Goal: Transaction & Acquisition: Purchase product/service

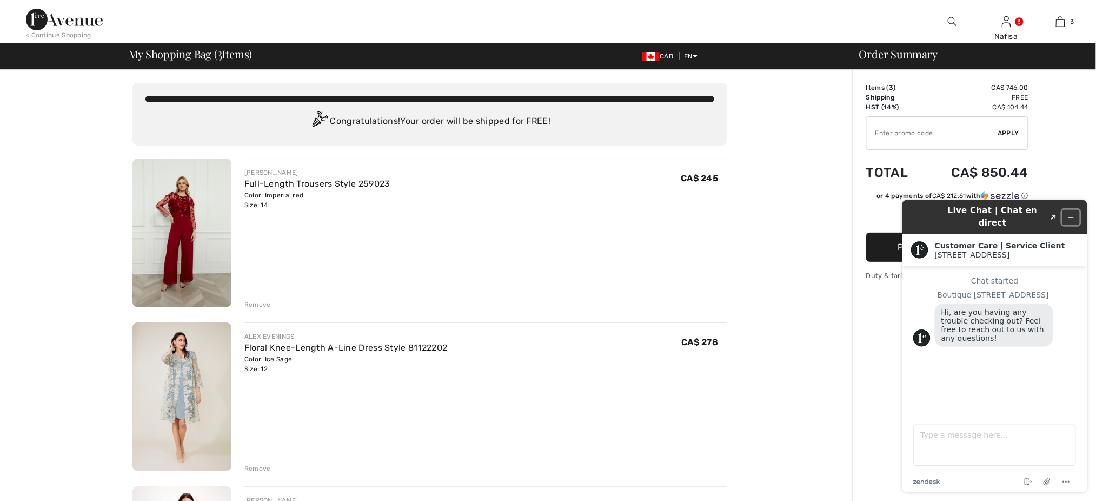
click at [1072, 217] on icon "Minimize widget" at bounding box center [1070, 217] width 5 height 0
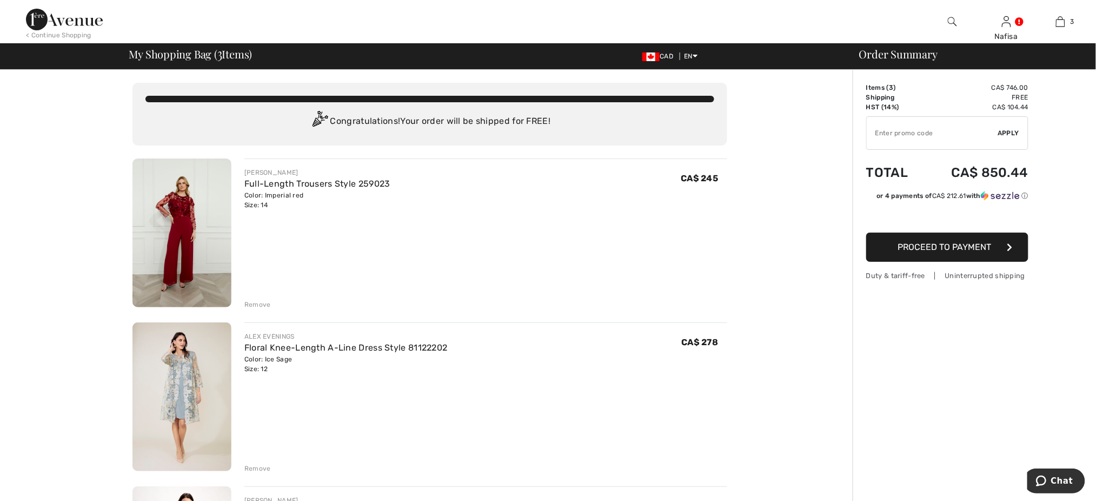
click at [551, 405] on div "ALEX EVENINGS Floral Knee-Length A-Line Dress Style 81122202 Color: Ice Sage Si…" at bounding box center [485, 397] width 483 height 151
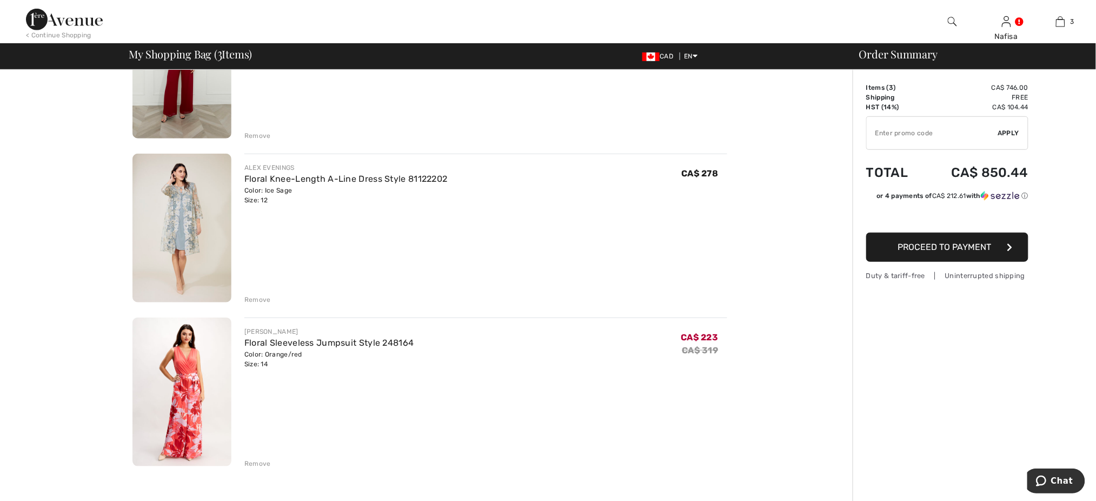
scroll to position [202, 0]
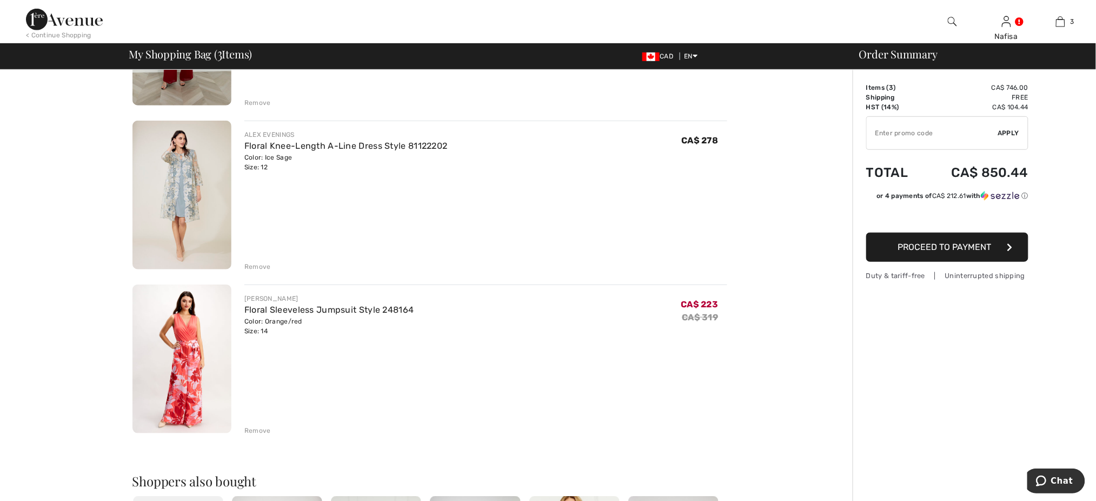
click at [255, 265] on div "Remove" at bounding box center [257, 267] width 26 height 10
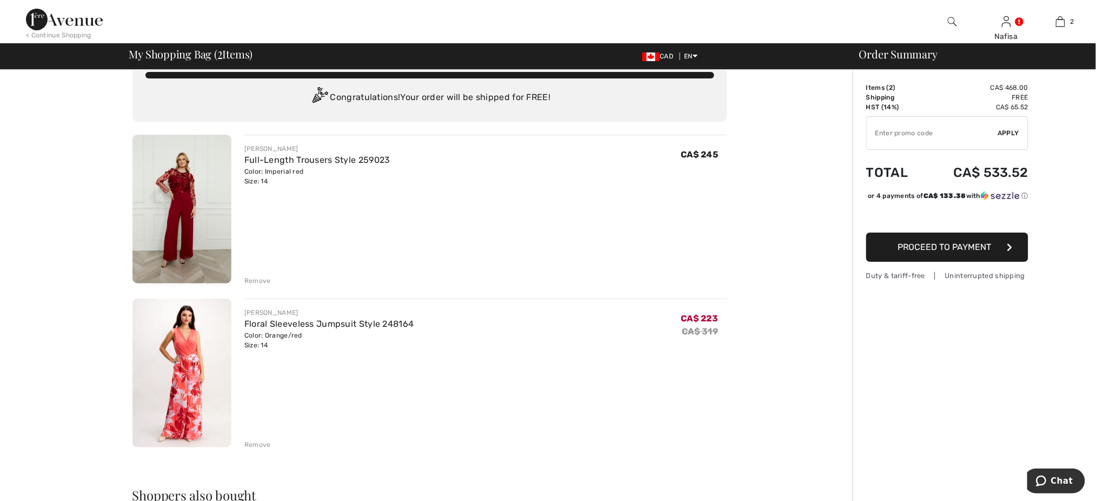
scroll to position [0, 0]
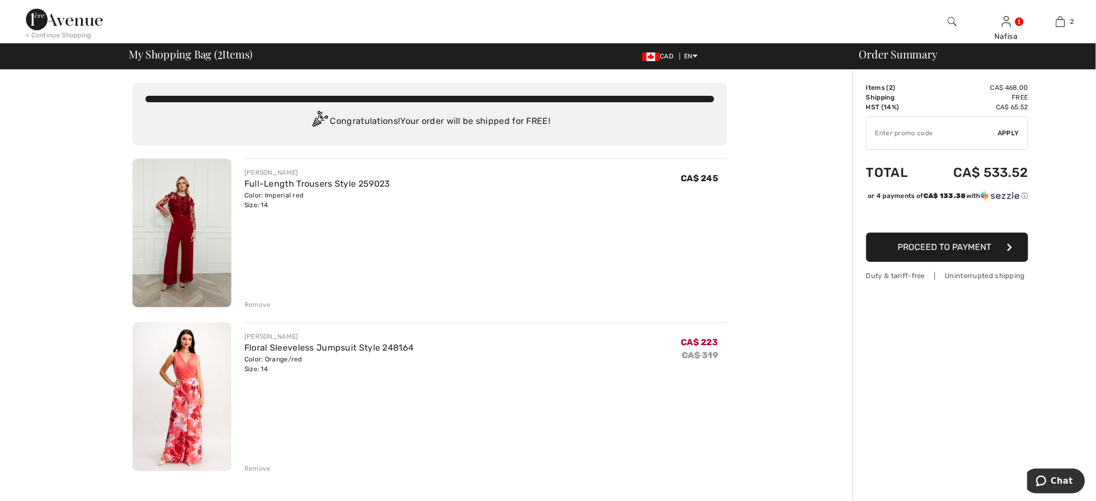
click at [883, 134] on input "TEXT" at bounding box center [932, 133] width 131 height 32
type input "NEW15"
click at [1011, 133] on span "Apply" at bounding box center [1009, 133] width 22 height 10
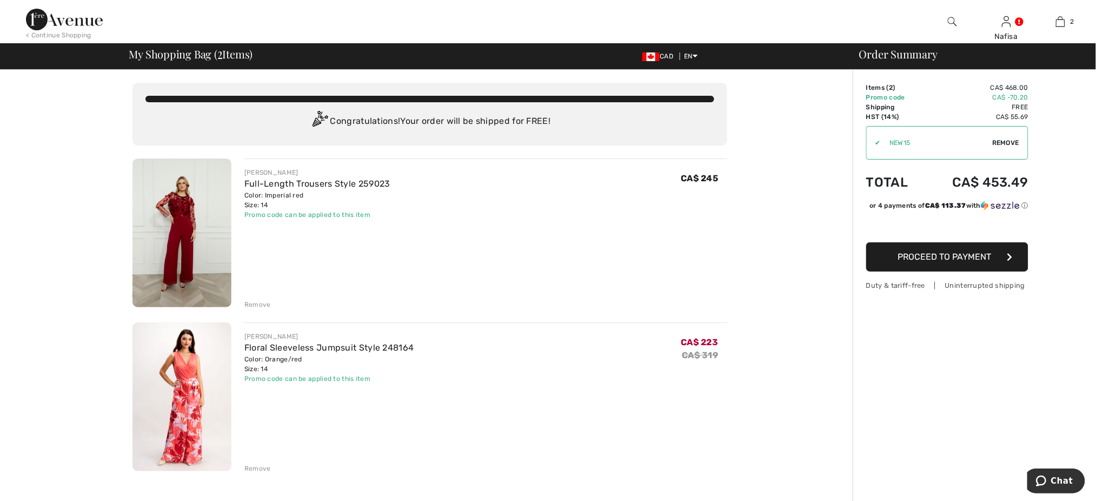
click at [251, 469] on div "Remove" at bounding box center [257, 468] width 26 height 10
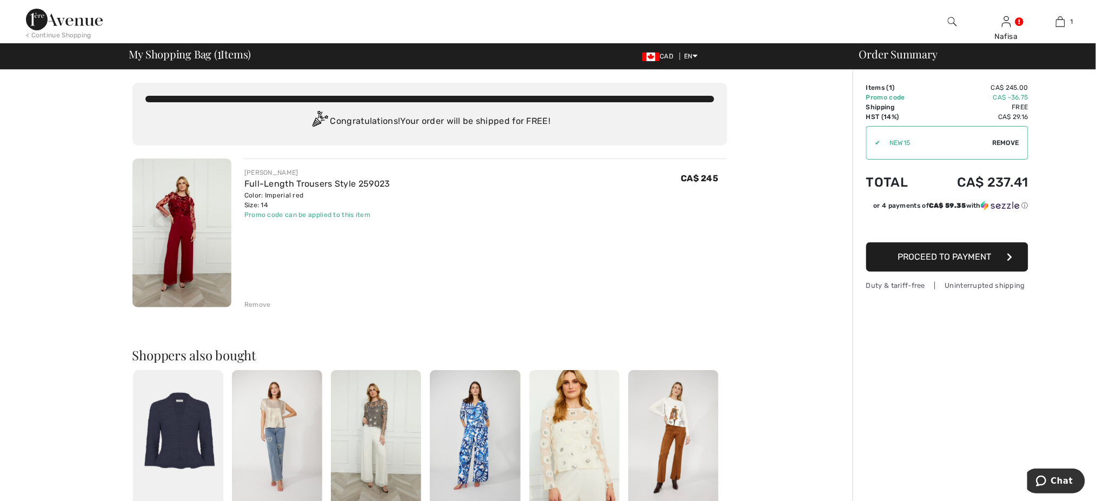
click at [66, 22] on img at bounding box center [64, 20] width 77 height 22
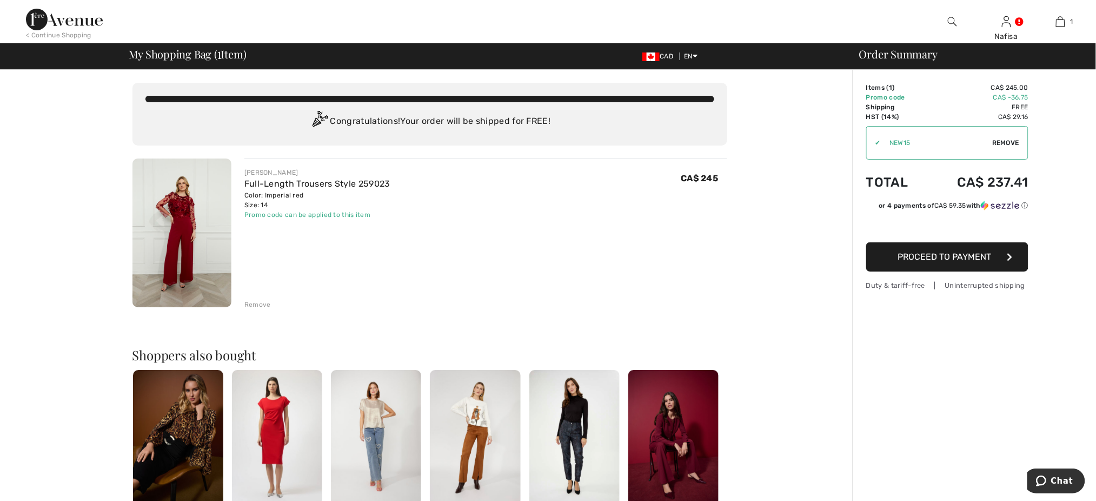
click at [931, 255] on span "Proceed to Payment" at bounding box center [945, 256] width 94 height 10
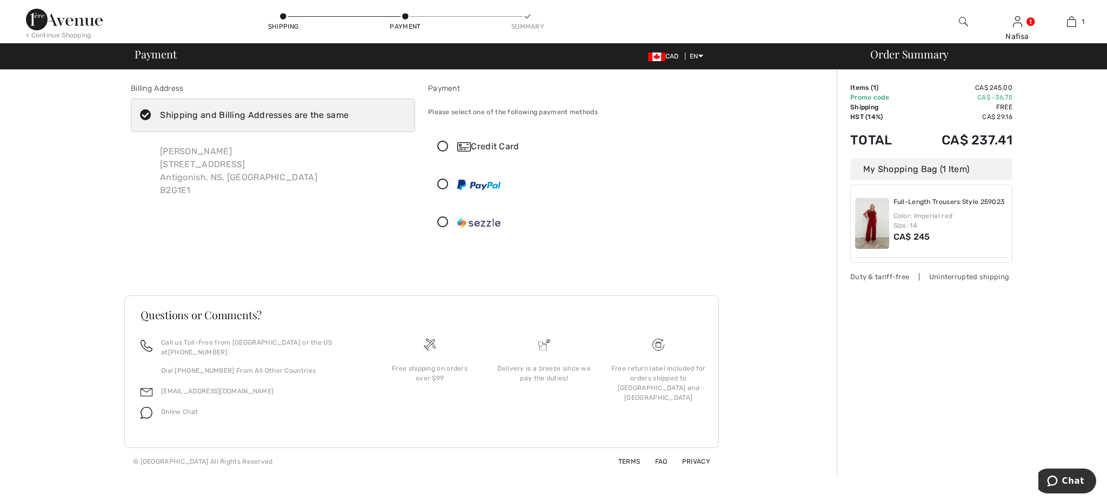
click at [502, 151] on div "Credit Card" at bounding box center [581, 146] width 248 height 13
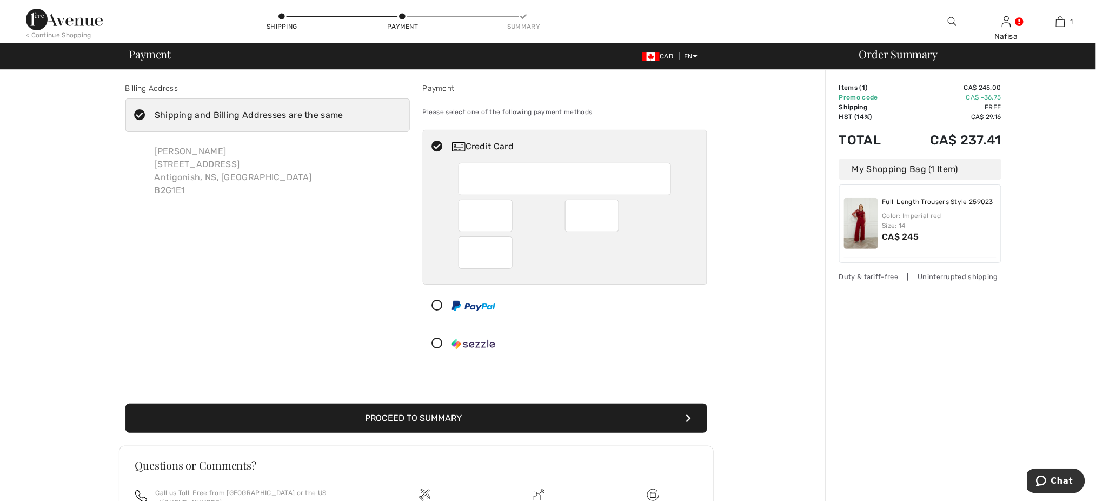
click at [737, 229] on div "Billing Address Shipping and Billing Addresses are the same Nafisa Tasneem 39 V…" at bounding box center [415, 347] width 819 height 555
click at [389, 418] on button "Proceed to Summary" at bounding box center [416, 417] width 582 height 29
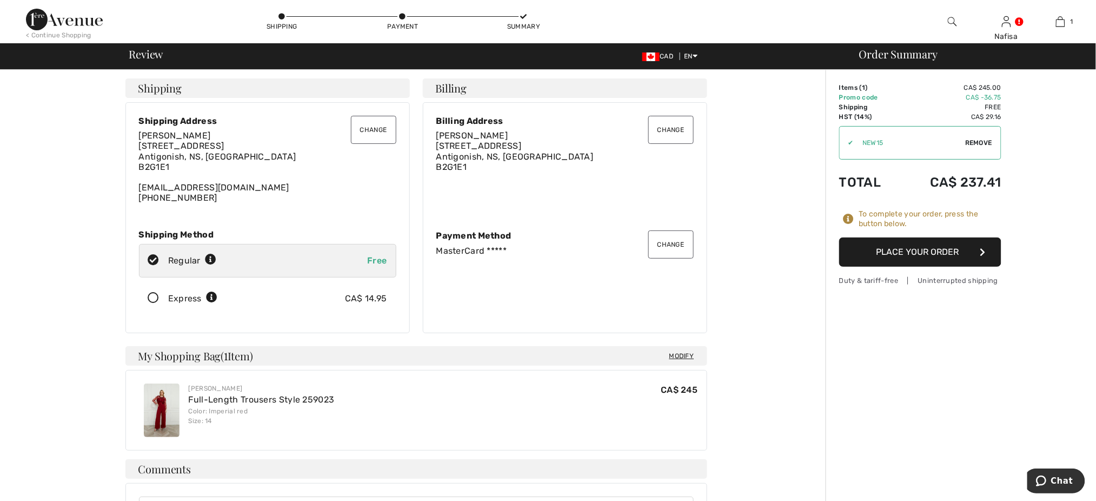
click at [903, 244] on button "Place Your Order" at bounding box center [920, 251] width 162 height 29
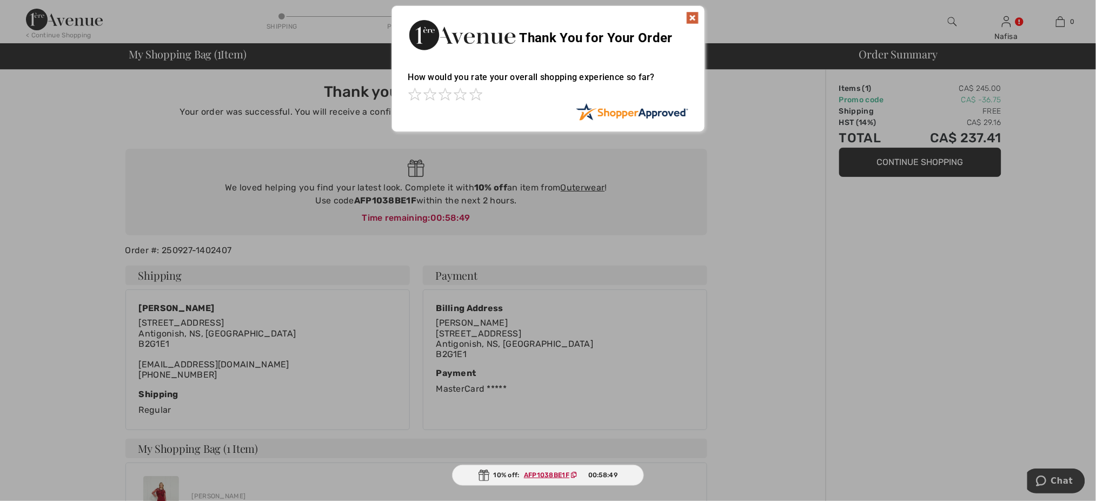
click at [692, 16] on img at bounding box center [692, 17] width 13 height 13
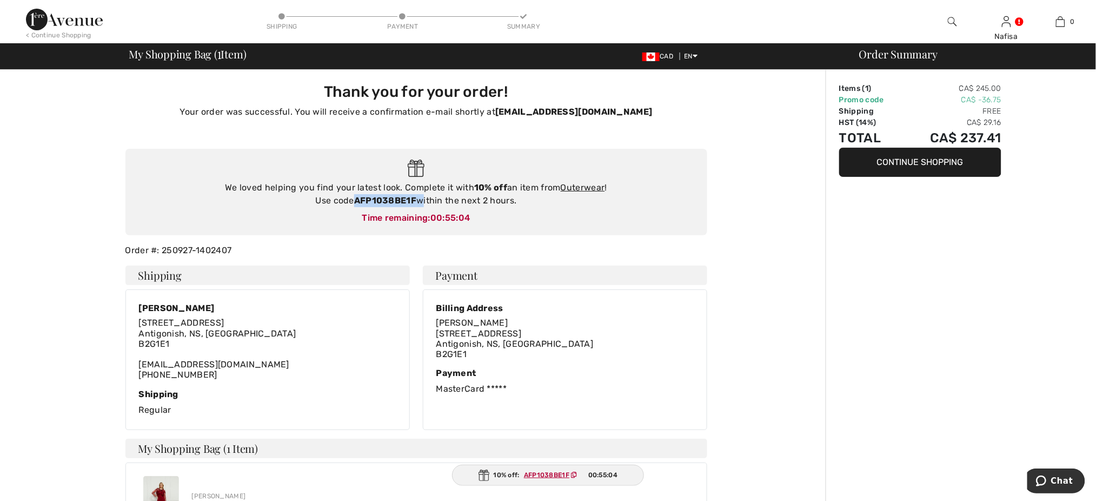
drag, startPoint x: 418, startPoint y: 202, endPoint x: 355, endPoint y: 202, distance: 63.8
click at [355, 202] on div "We loved helping you find your latest look. Complete it with 10% off an item fr…" at bounding box center [416, 194] width 560 height 26
copy div "AFP1038BE1F"
drag, startPoint x: 239, startPoint y: 247, endPoint x: 120, endPoint y: 249, distance: 119.0
click at [120, 249] on div "Order #: 250927-1402407" at bounding box center [416, 250] width 595 height 13
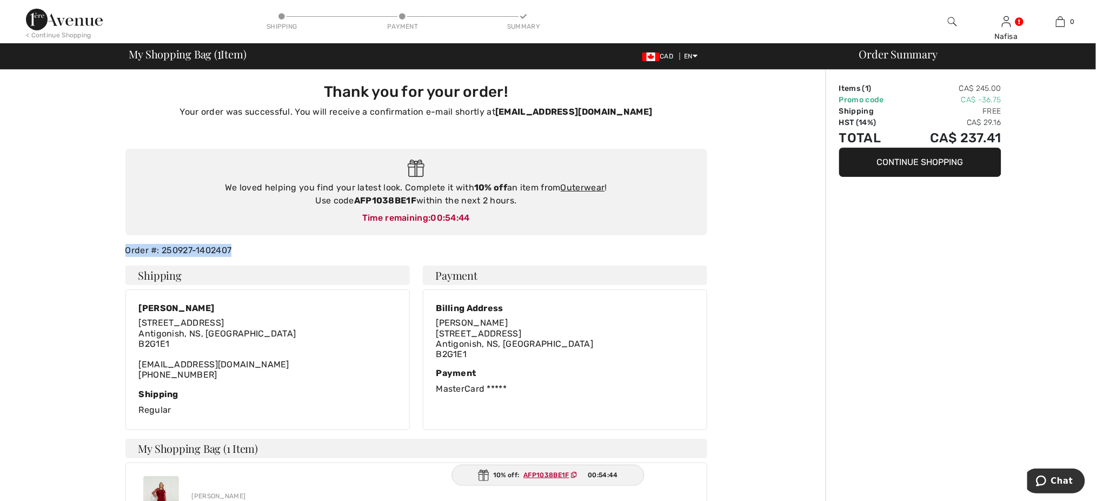
copy div "Order #: 250927-1402407"
click at [1058, 477] on span "Chat" at bounding box center [1062, 480] width 22 height 10
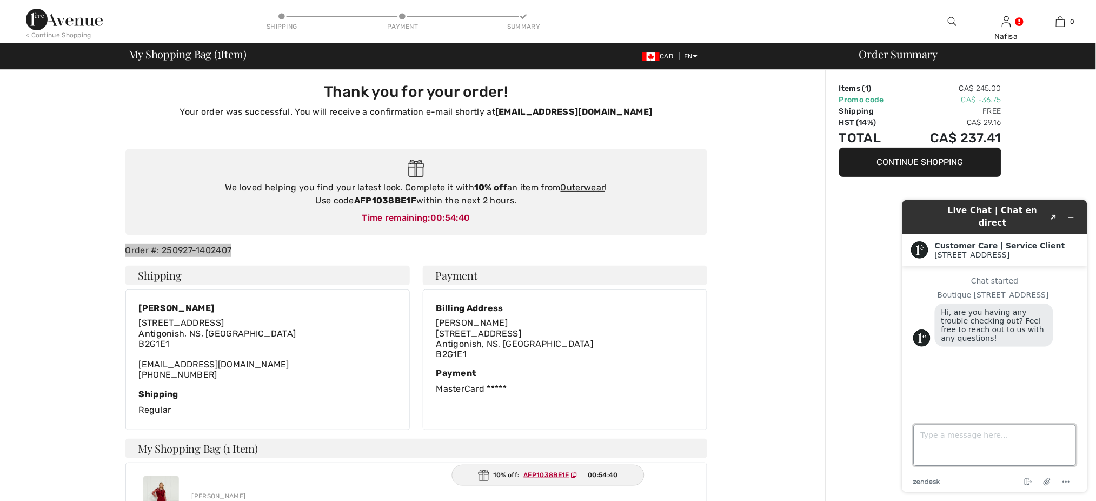
click at [948, 439] on textarea "Type a message here..." at bounding box center [994, 444] width 162 height 41
paste textarea "Order #: 250927-1402407"
click at [1031, 458] on textarea "Hi, I just ordered an item online! Order #: 250927-1402407. I'm eligible for fr…" at bounding box center [994, 444] width 162 height 41
click at [1022, 451] on textarea "Hi, I just ordered an item online! Order #: 250927-1402407. I'm eligible for fr…" at bounding box center [994, 444] width 162 height 41
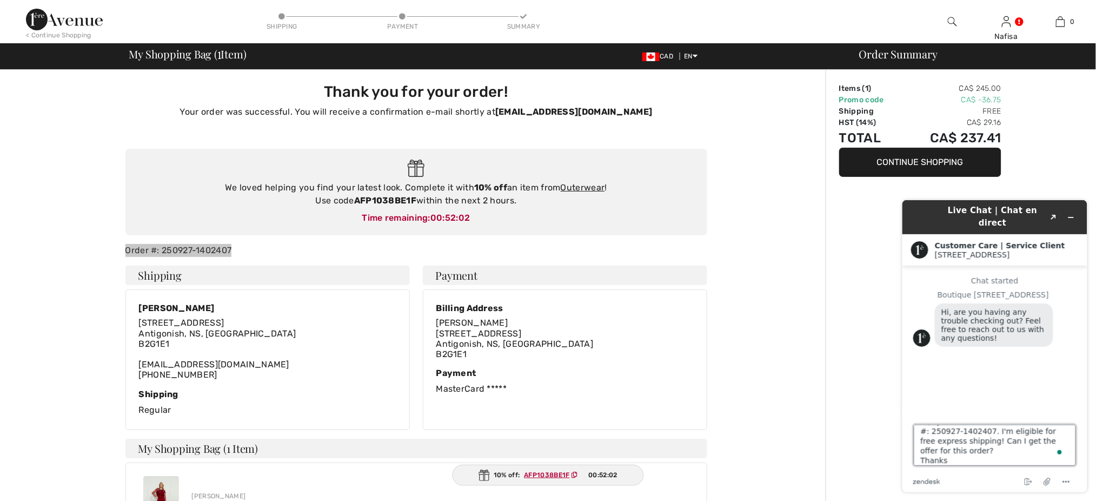
scroll to position [23, 0]
type textarea "Hi, I just ordered an item online! Order #: 250927-1402407. I'm eligible for fr…"
click at [963, 457] on textarea "Hi, I just ordered an item online! Order #: 250927-1402407. I'm eligible for fr…" at bounding box center [994, 444] width 162 height 41
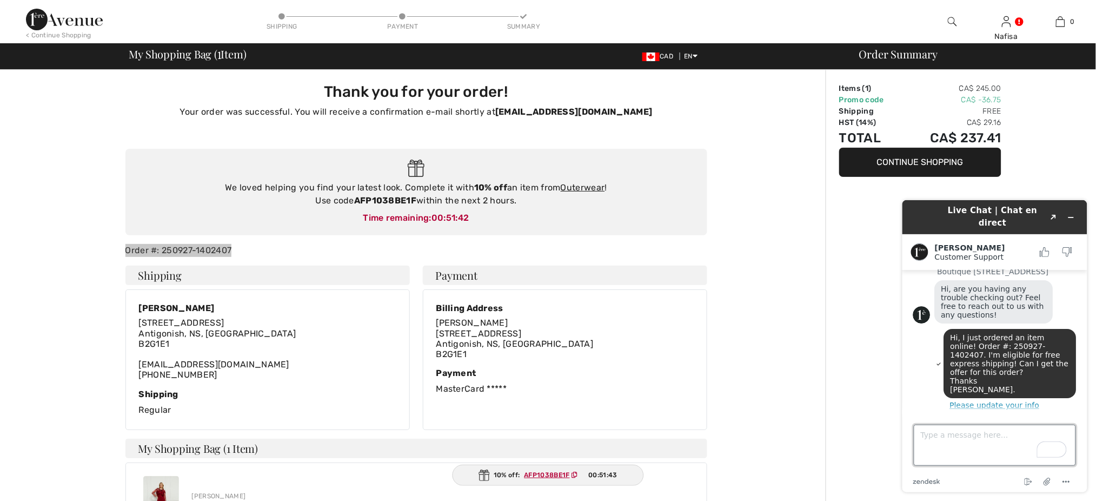
scroll to position [64, 0]
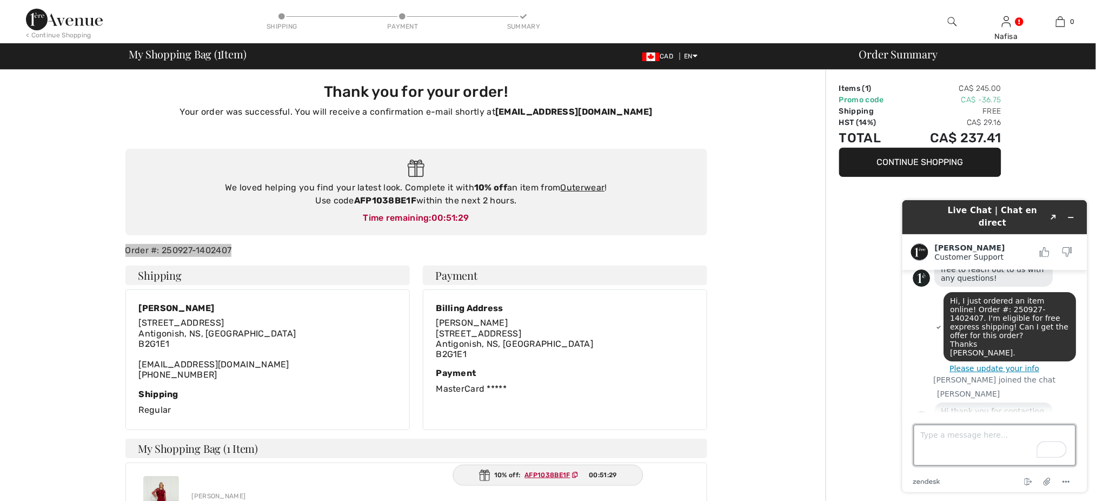
click at [957, 444] on textarea "Type a message here..." at bounding box center [994, 444] width 162 height 41
paste textarea "Order #: 250927-1402407"
type textarea "Order #: 250927-1402407"
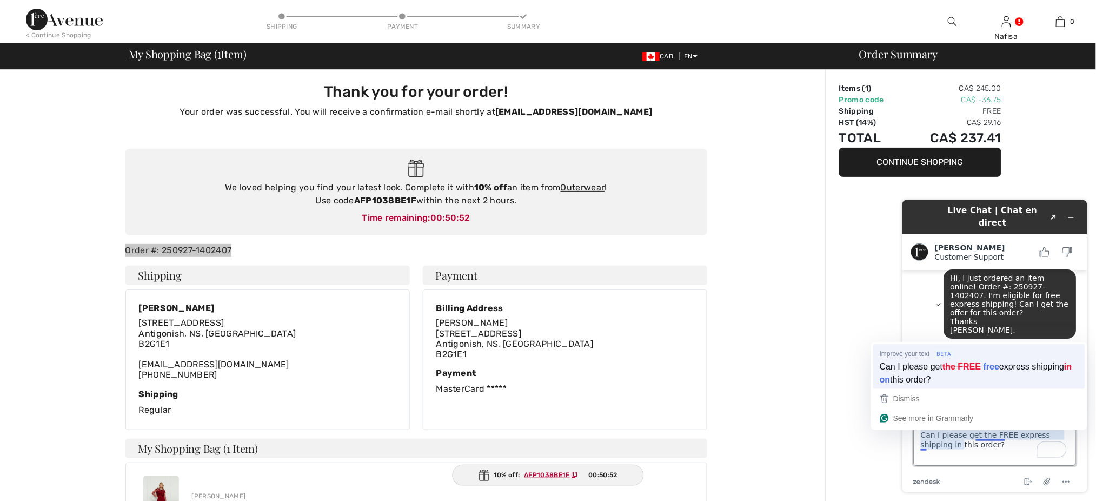
type textarea "Can I please get free express shipping on this order?"
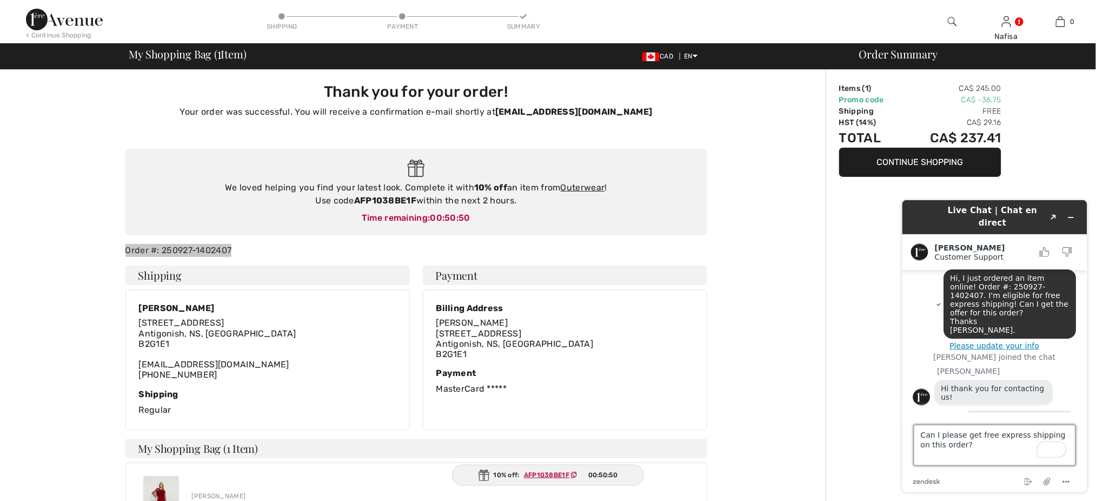
click at [980, 448] on textarea "Can I please get free express shipping on this order?" at bounding box center [994, 444] width 162 height 41
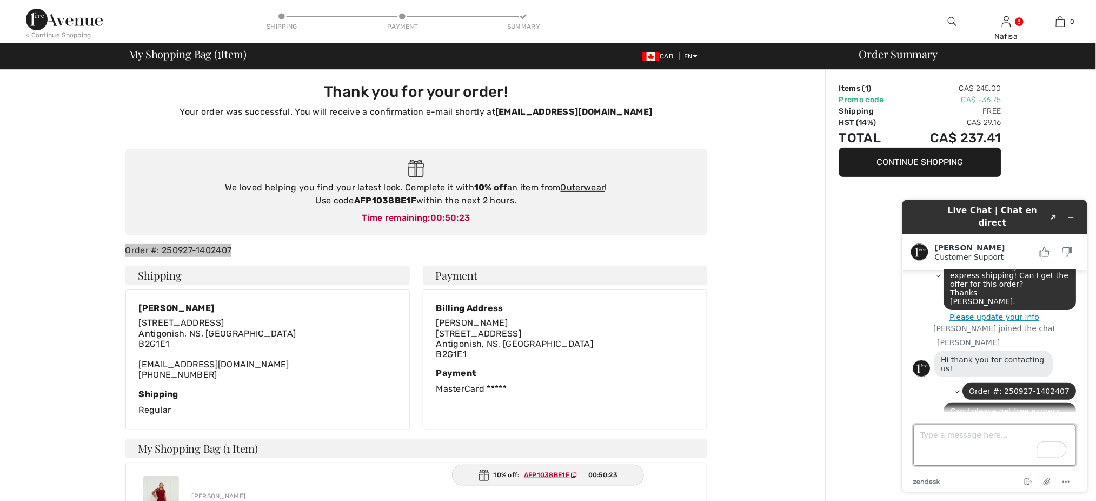
scroll to position [171, 0]
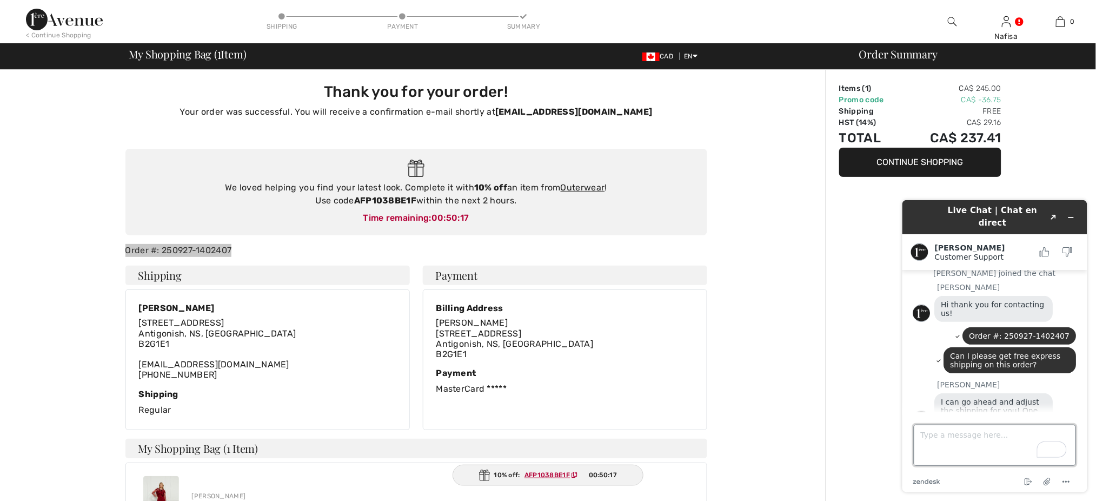
click at [987, 435] on textarea "Type a message here..." at bounding box center [994, 444] width 162 height 41
type textarea "thanks"
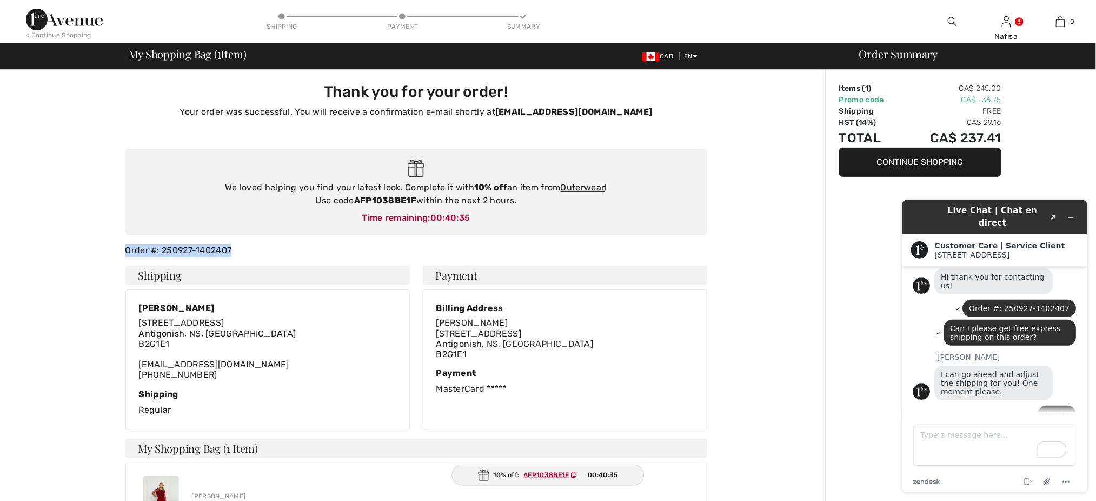
scroll to position [400, 0]
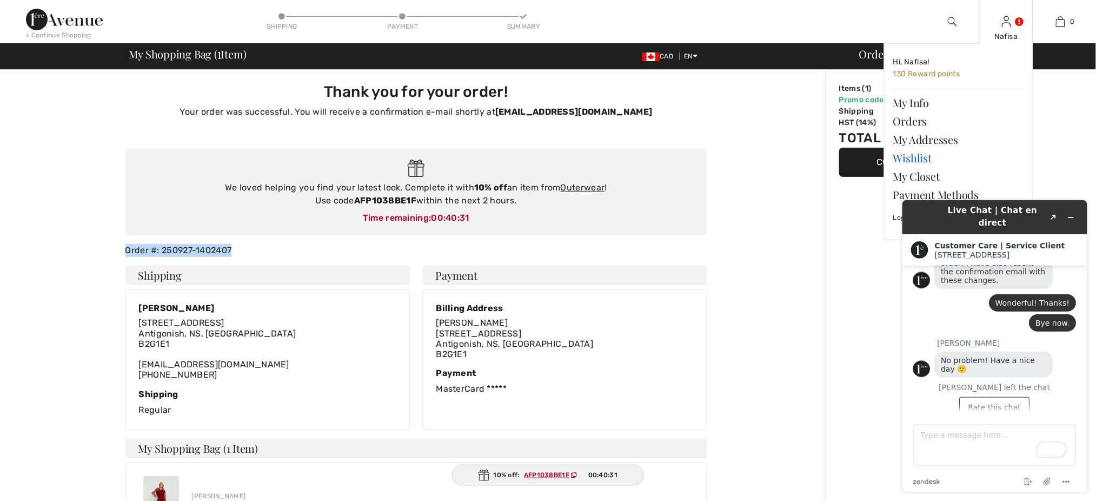
click at [919, 161] on link "Wishlist" at bounding box center [958, 158] width 131 height 18
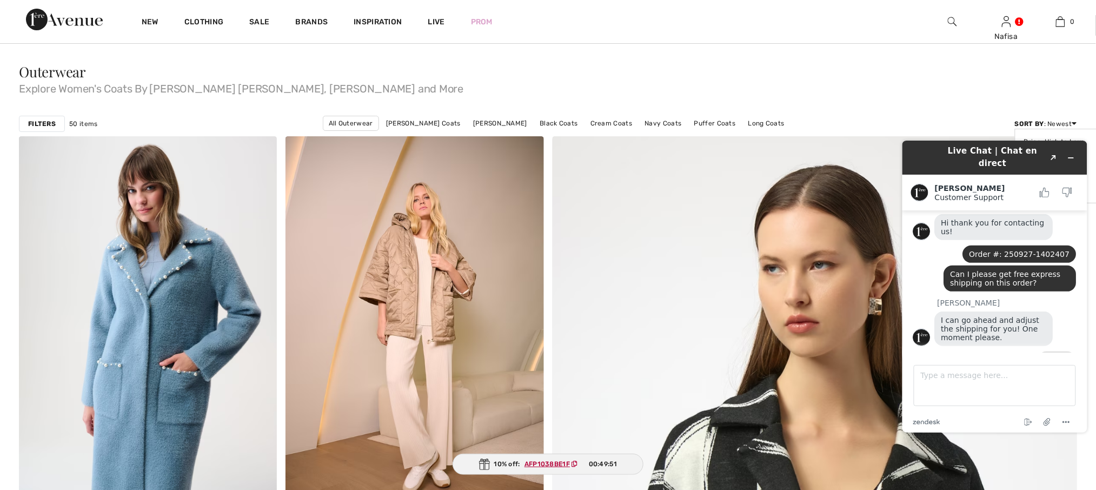
click at [1075, 122] on icon at bounding box center [1074, 123] width 5 height 8
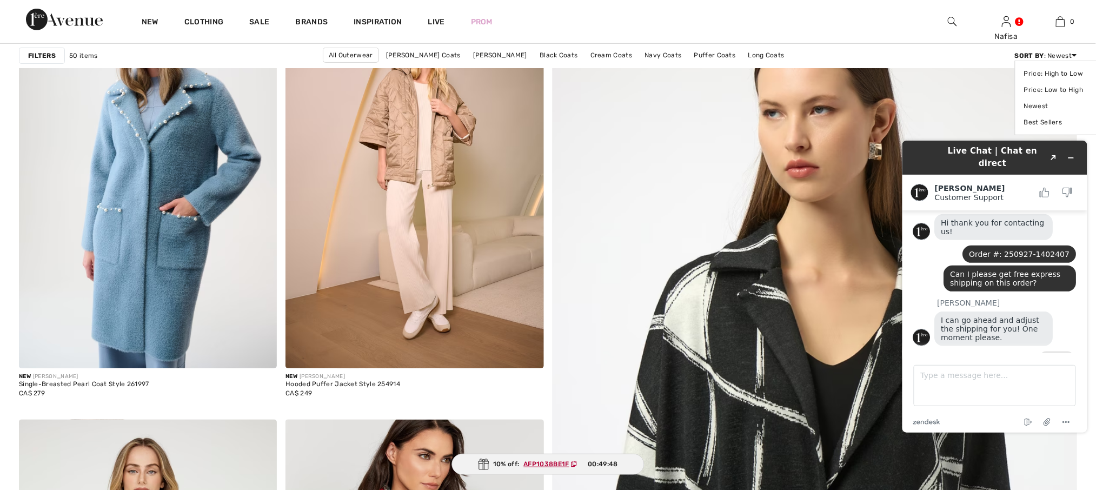
scroll to position [157, 0]
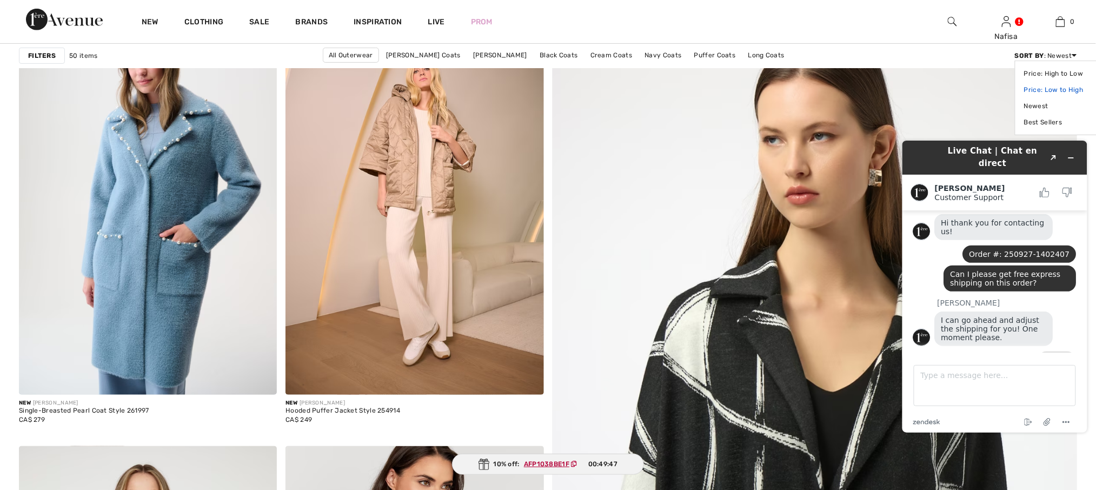
click at [1071, 89] on link "Price: Low to High" at bounding box center [1058, 90] width 68 height 16
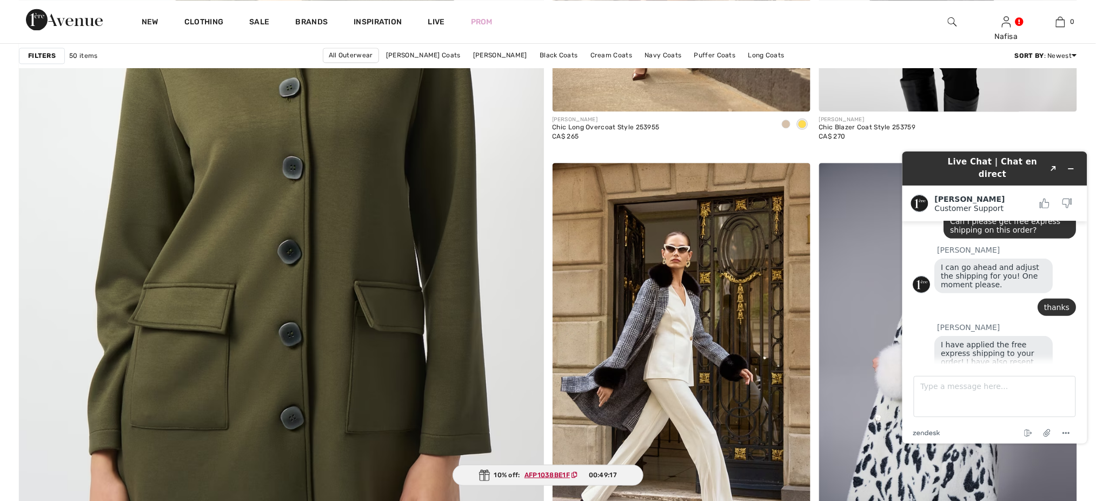
scroll to position [248, 0]
click at [983, 389] on textarea "Type a message here..." at bounding box center [994, 395] width 162 height 41
type textarea "Wonderful! Thanks!"
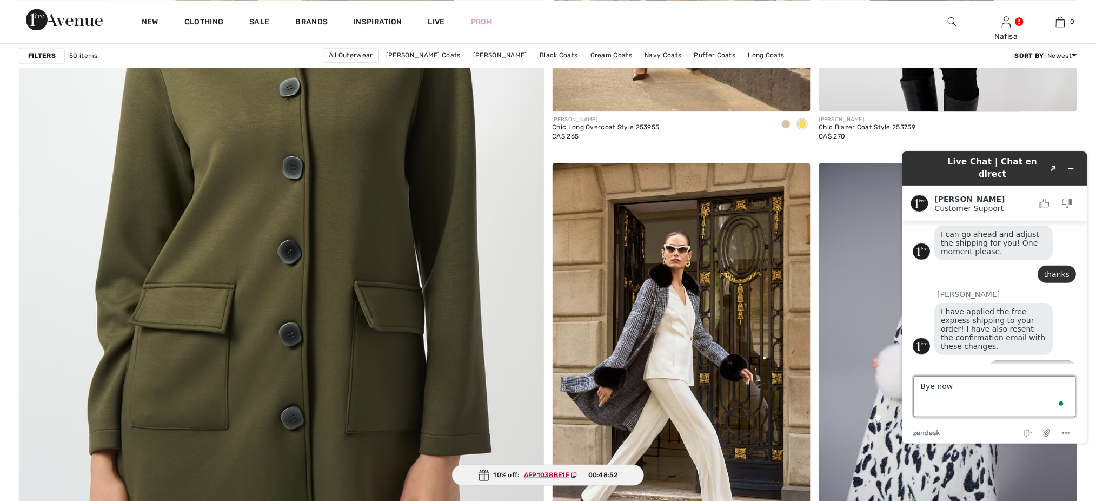
type textarea "Bye now."
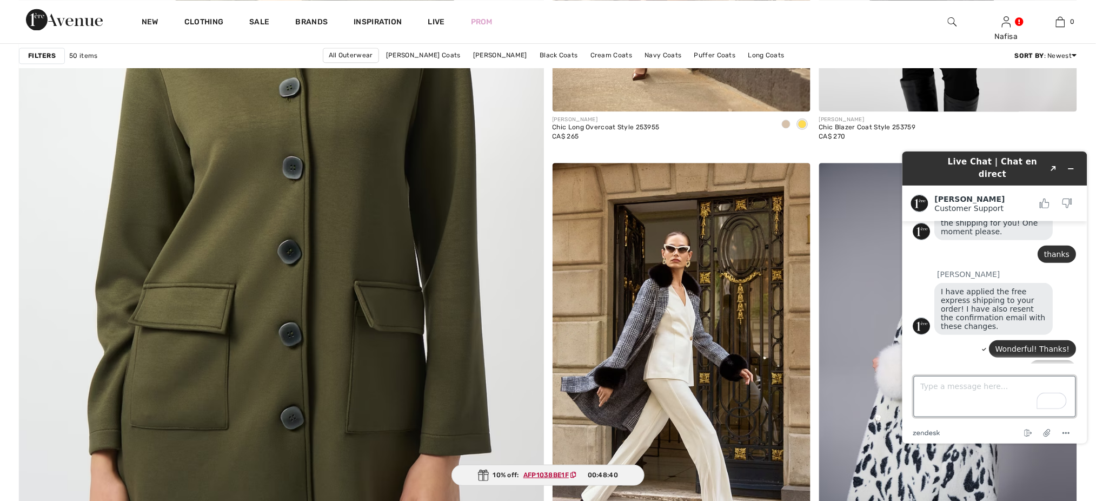
scroll to position [348, 0]
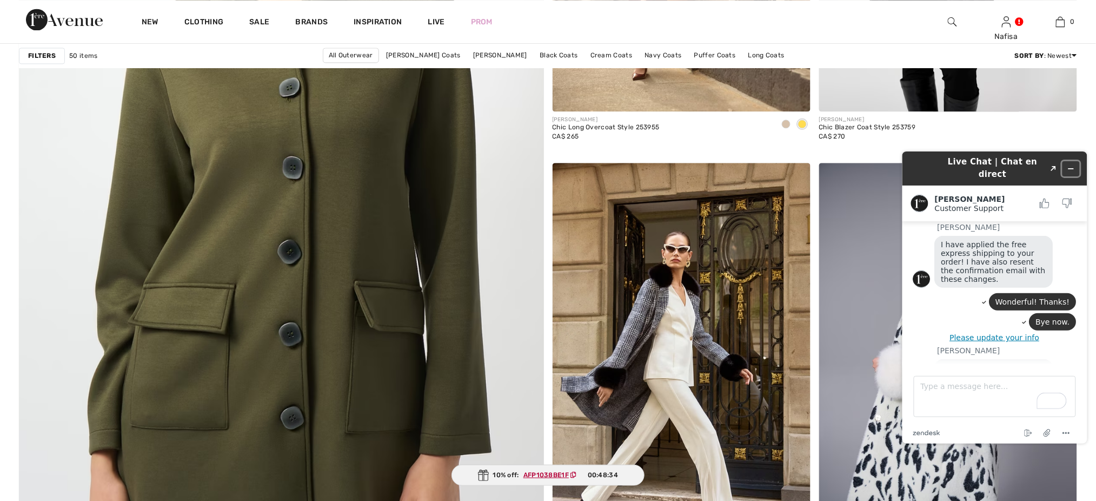
click at [1070, 164] on icon "Minimize widget" at bounding box center [1071, 168] width 8 height 8
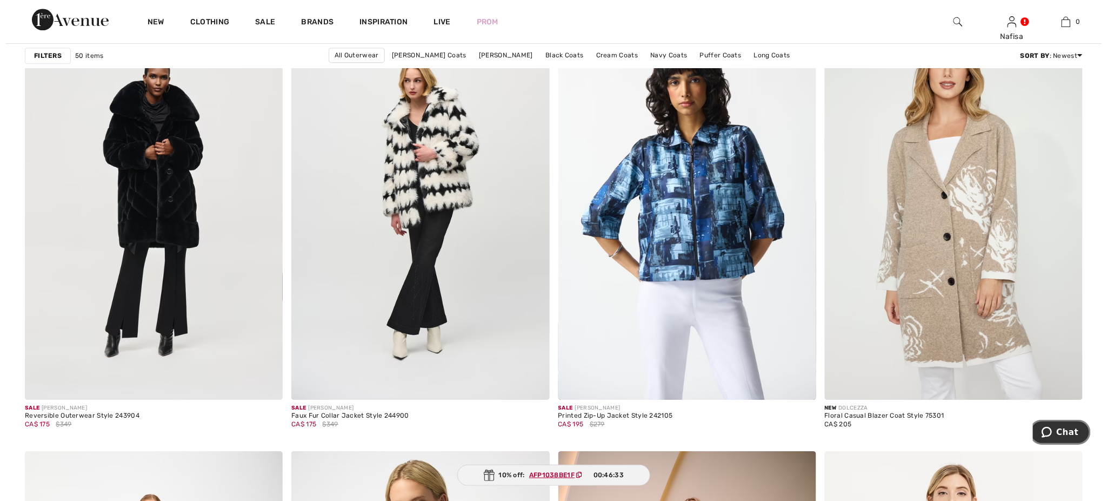
scroll to position [0, 0]
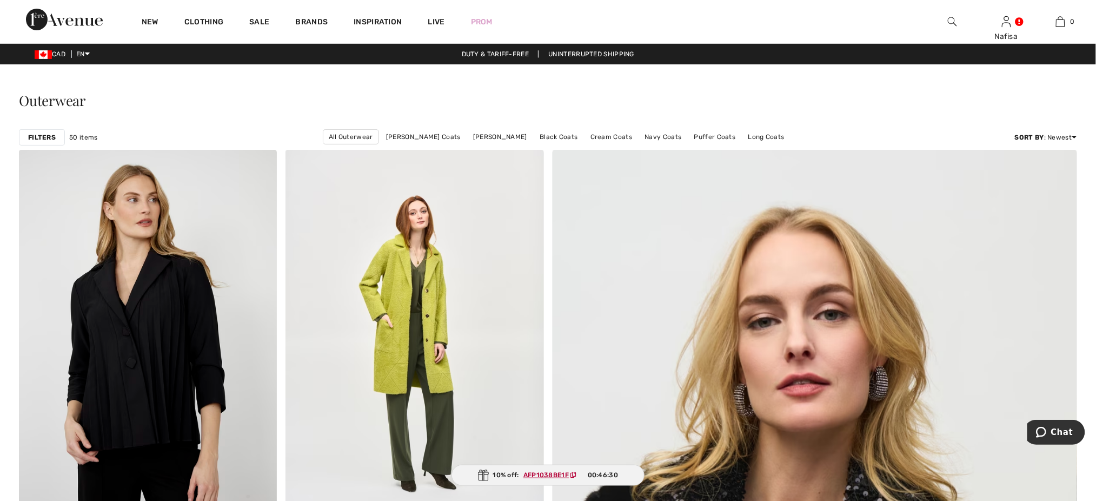
click at [952, 23] on img at bounding box center [952, 21] width 9 height 13
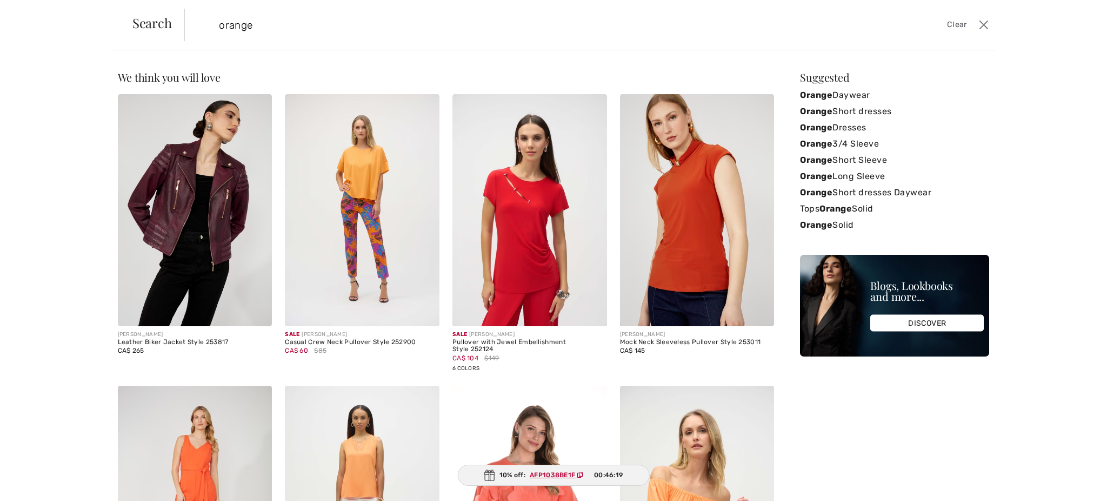
type input "orange"
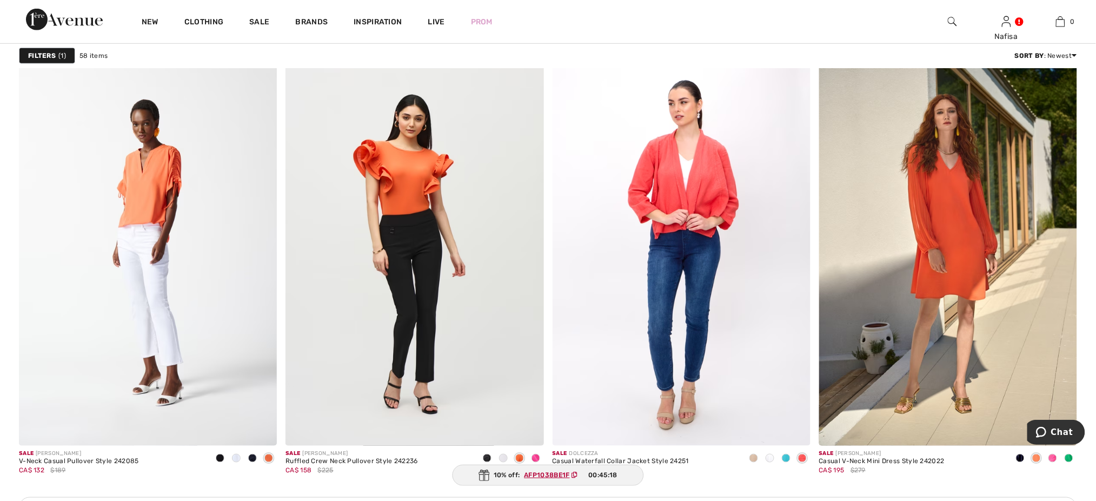
scroll to position [4787, 0]
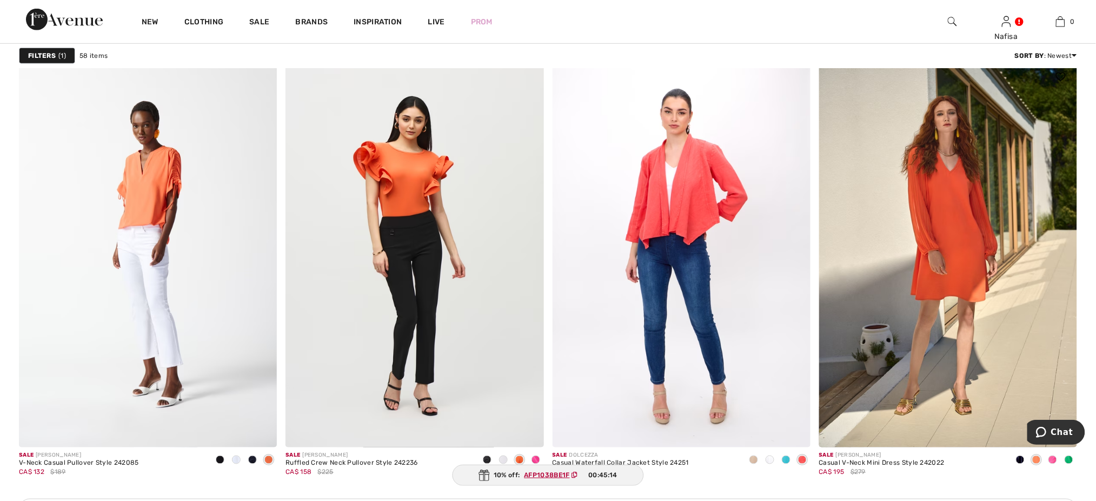
click at [1053, 461] on span at bounding box center [1052, 459] width 9 height 9
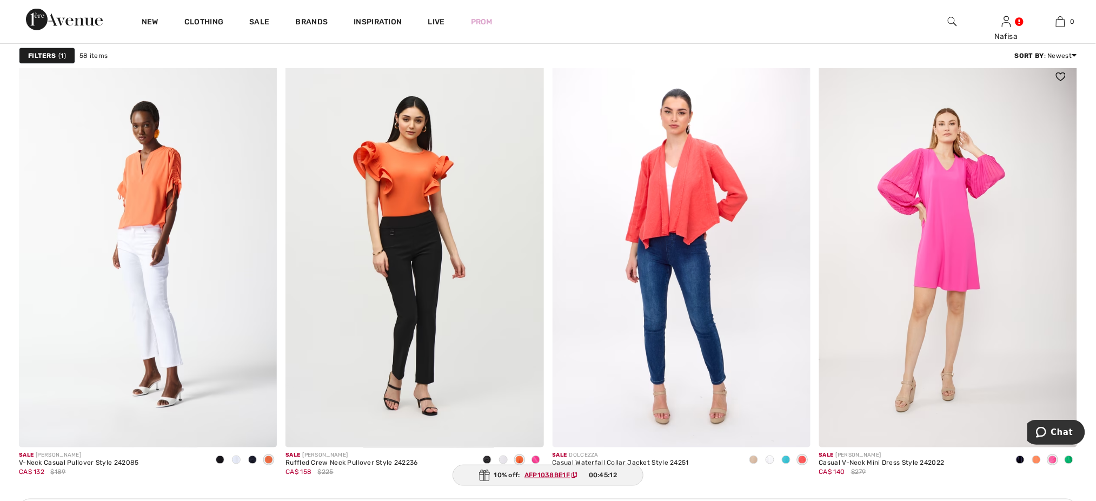
click at [1069, 462] on span at bounding box center [1069, 459] width 9 height 9
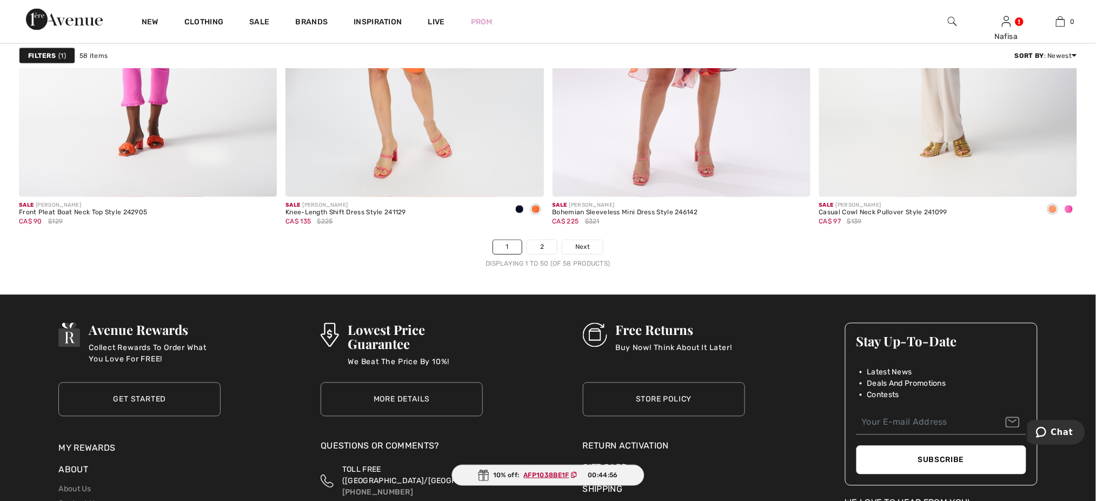
scroll to position [6545, 0]
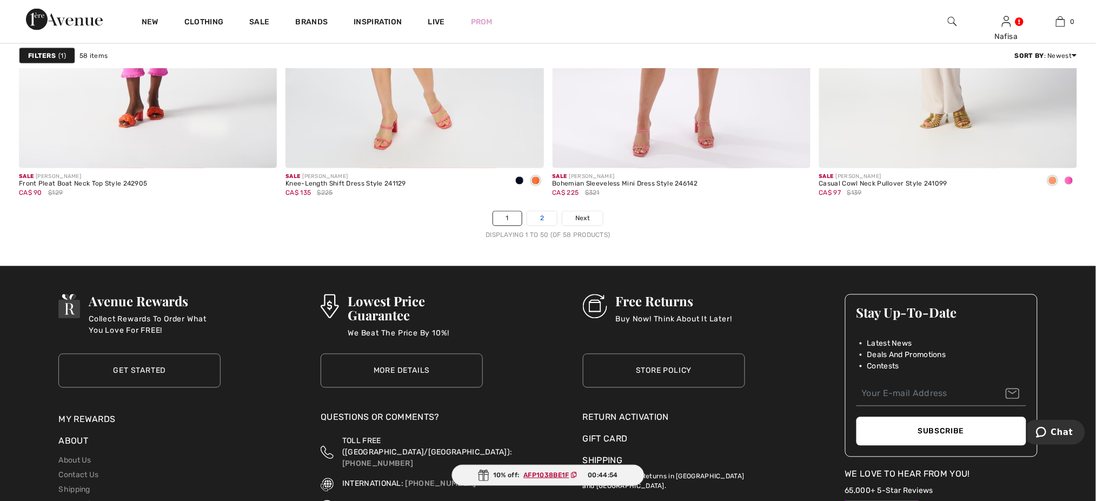
click at [538, 220] on link "2" at bounding box center [542, 218] width 30 height 14
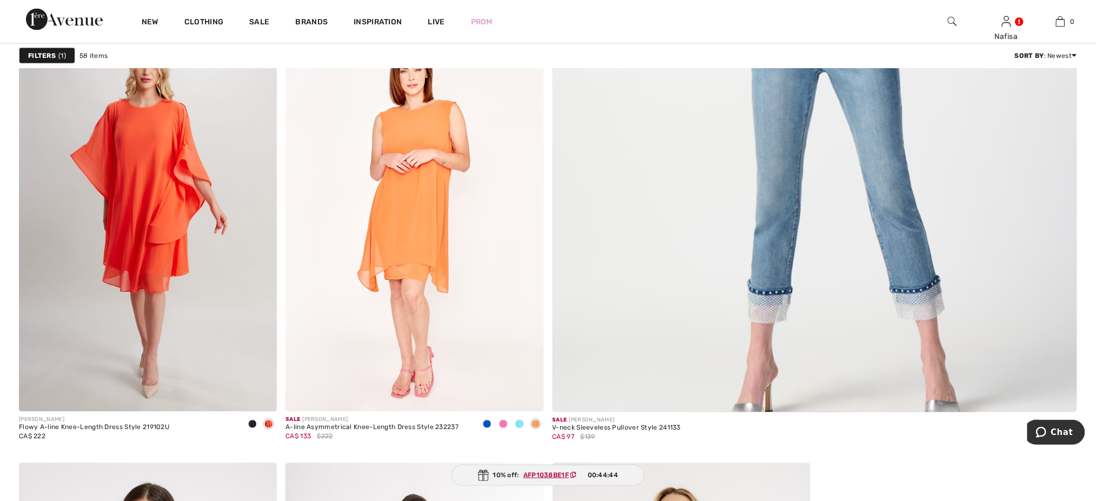
scroll to position [519, 0]
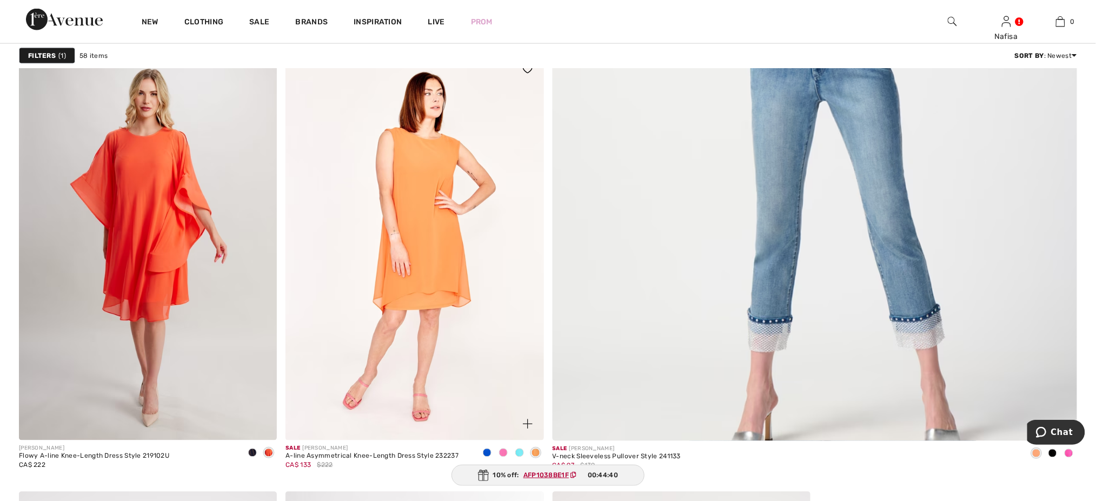
click at [520, 453] on span at bounding box center [519, 452] width 9 height 9
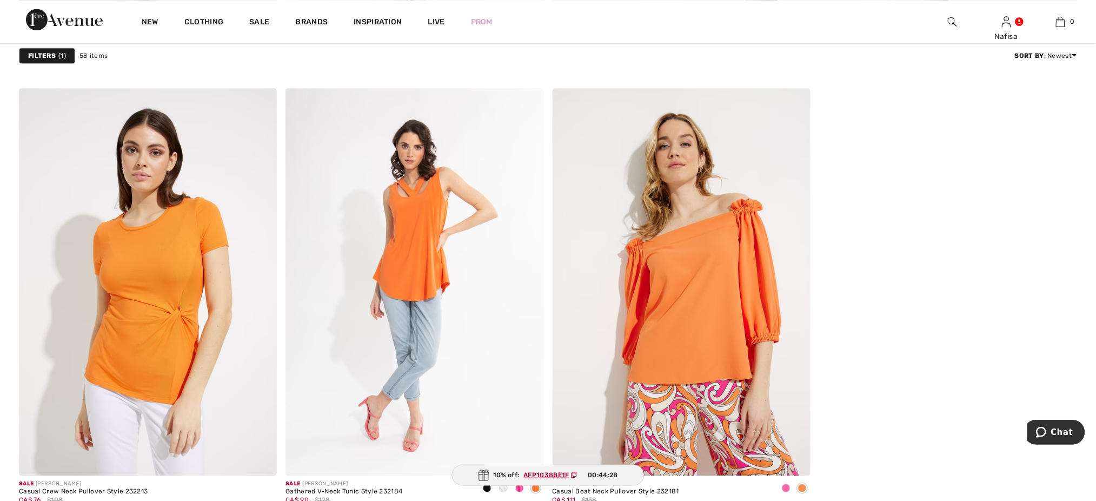
scroll to position [894, 0]
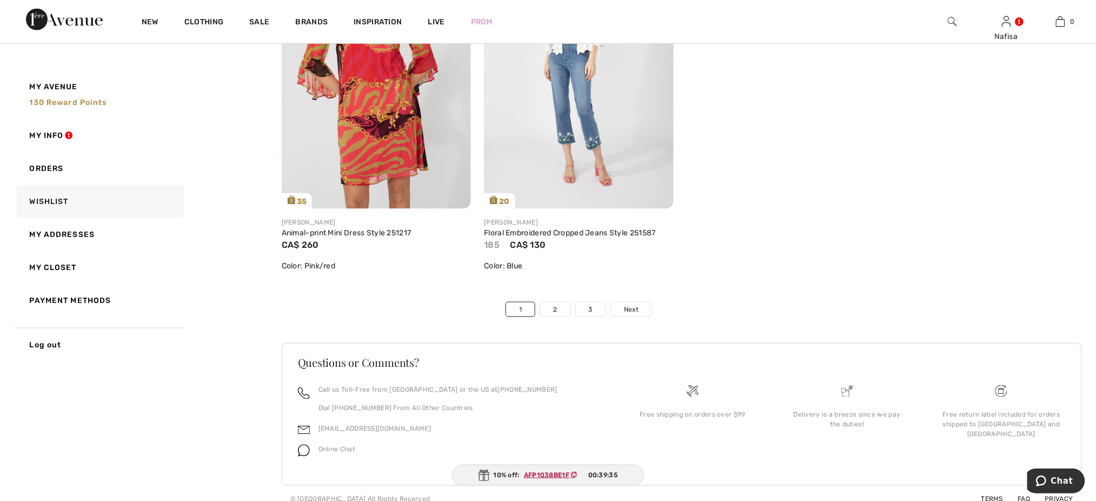
scroll to position [6349, 0]
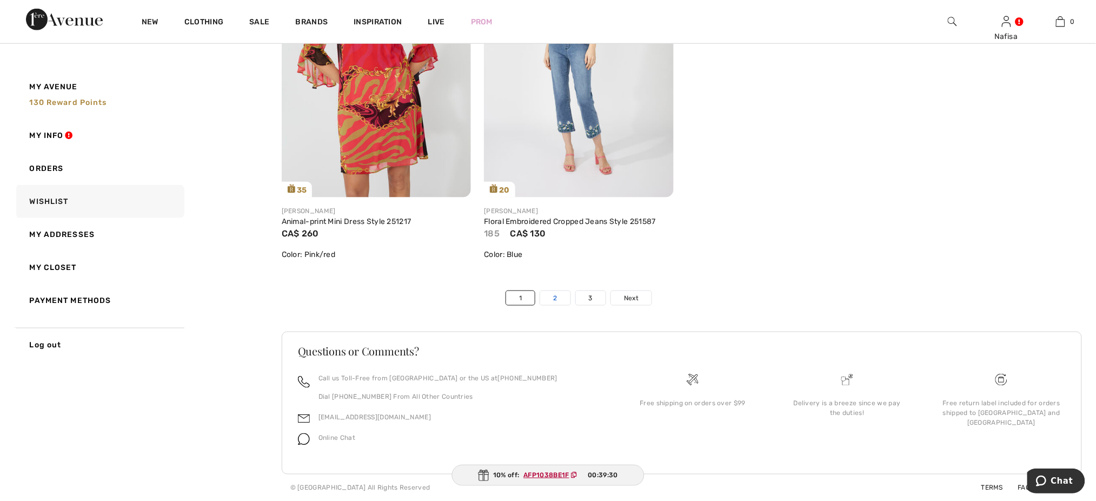
click at [550, 297] on link "2" at bounding box center [555, 298] width 30 height 14
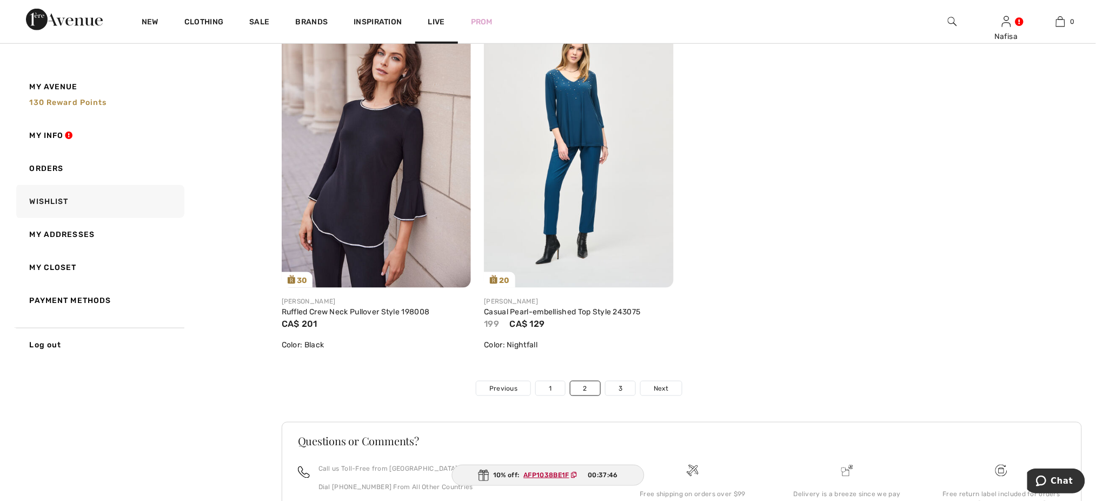
scroll to position [6402, 0]
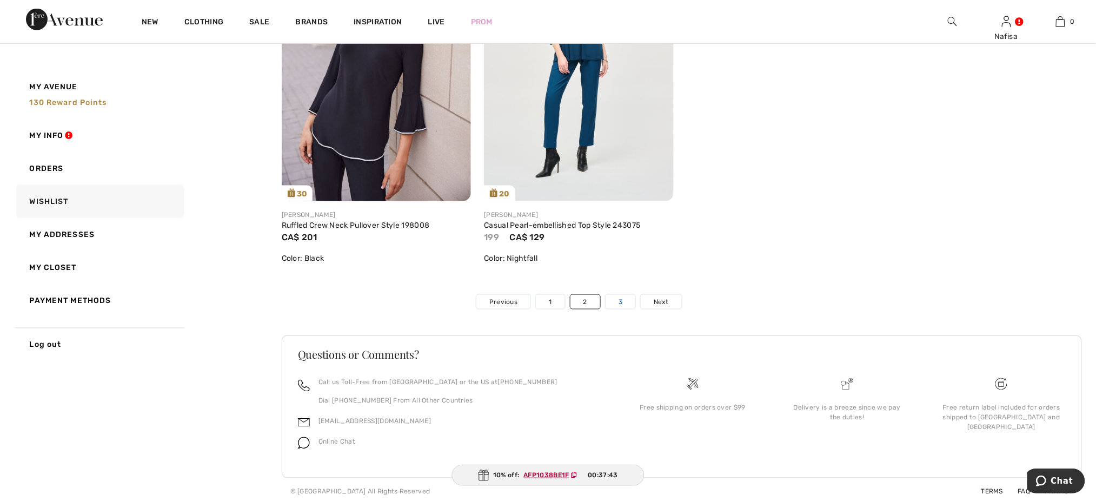
click at [624, 301] on link "3" at bounding box center [621, 302] width 30 height 14
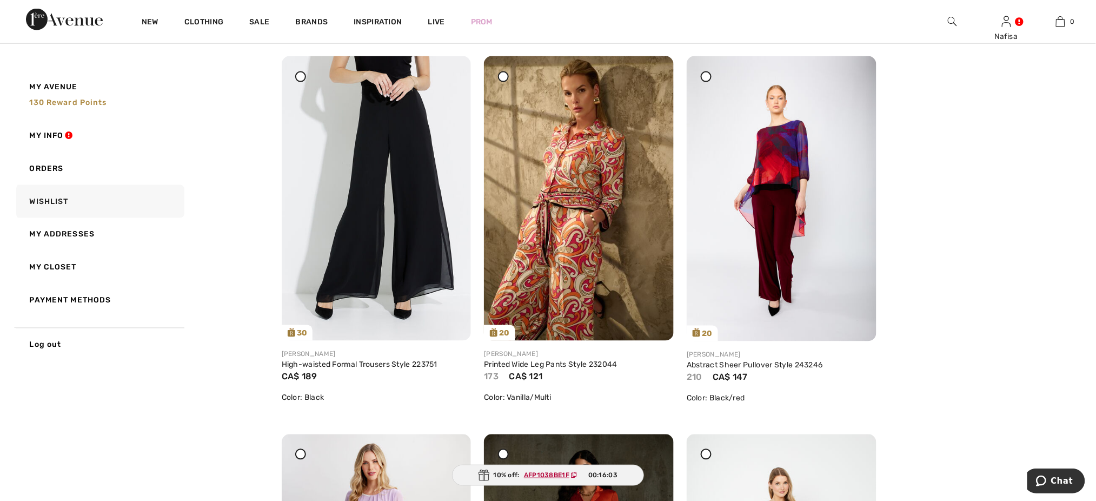
scroll to position [519, 0]
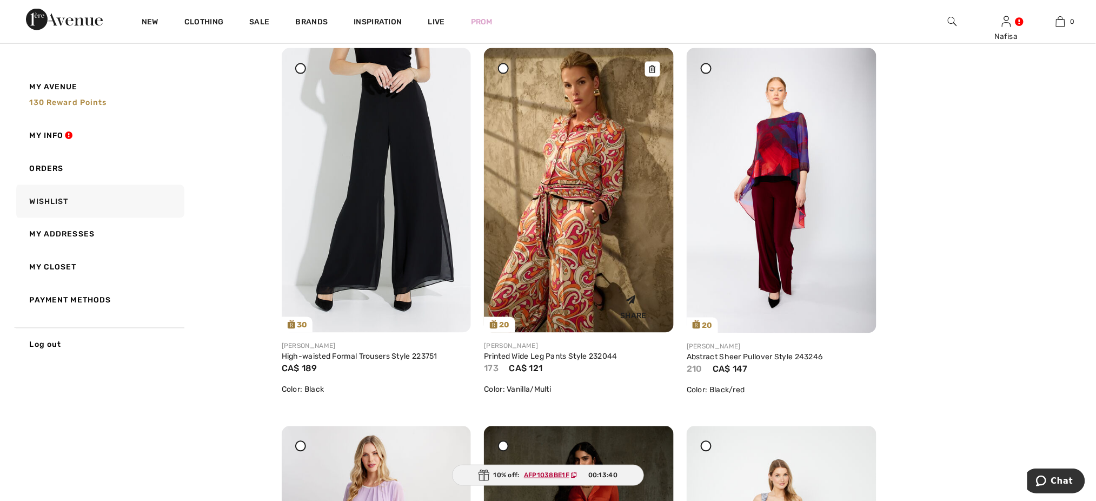
click at [589, 263] on img at bounding box center [579, 190] width 190 height 284
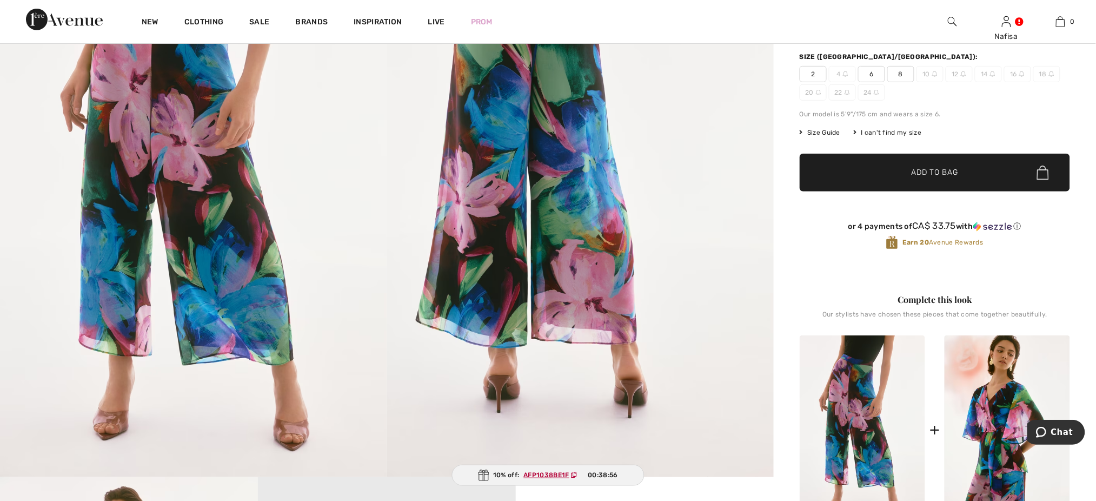
scroll to position [173, 0]
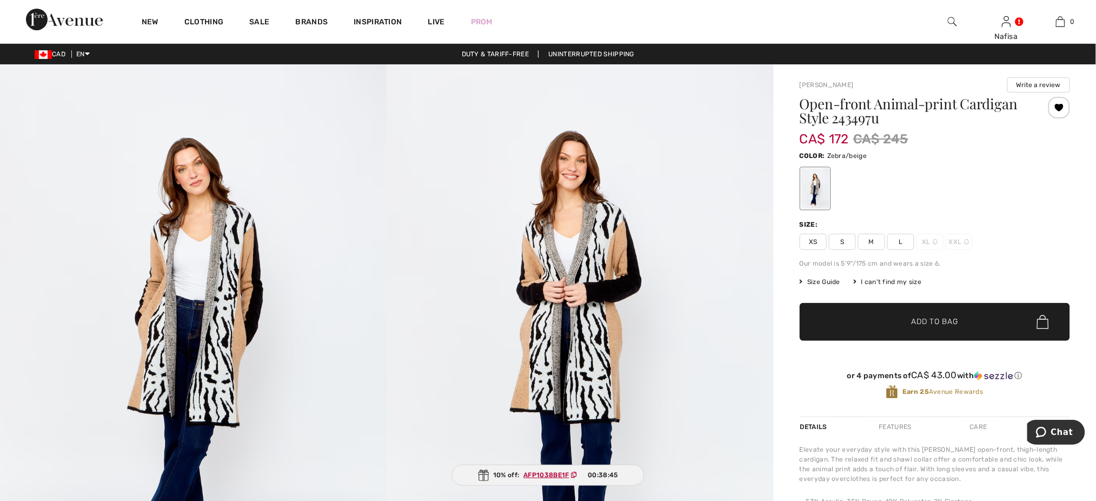
click at [843, 240] on span "S" at bounding box center [842, 242] width 27 height 16
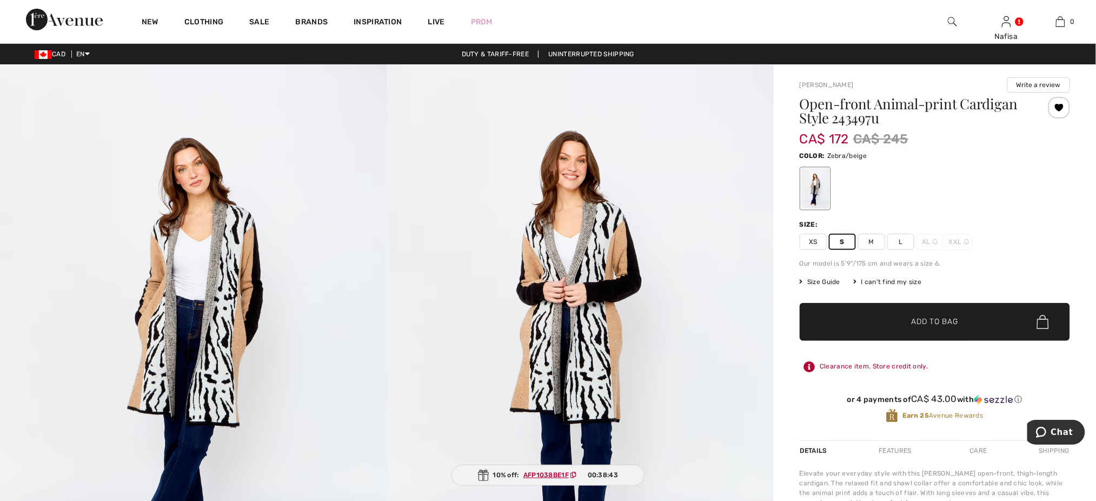
click at [907, 325] on span "✔ Added to Bag" at bounding box center [919, 321] width 66 height 11
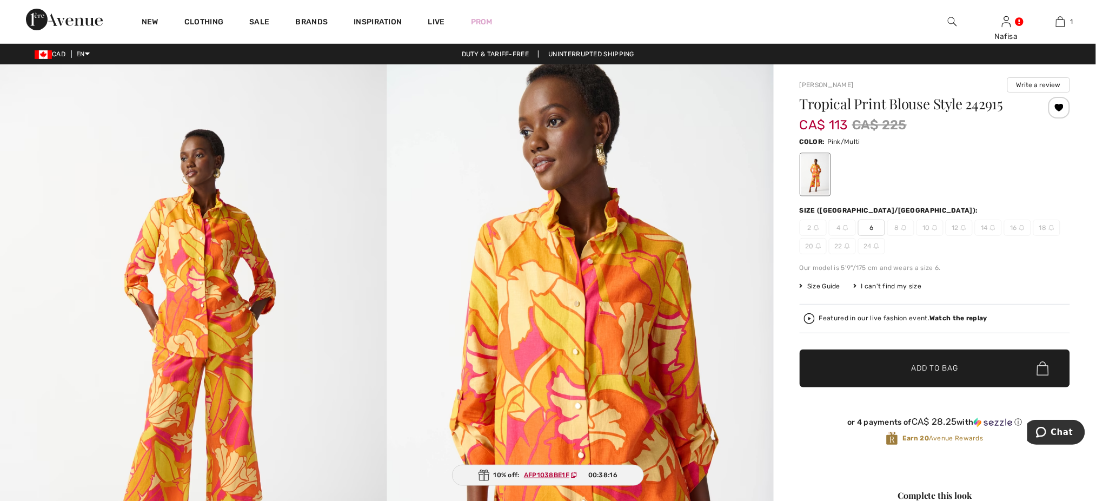
click at [869, 228] on span "6" at bounding box center [871, 228] width 27 height 16
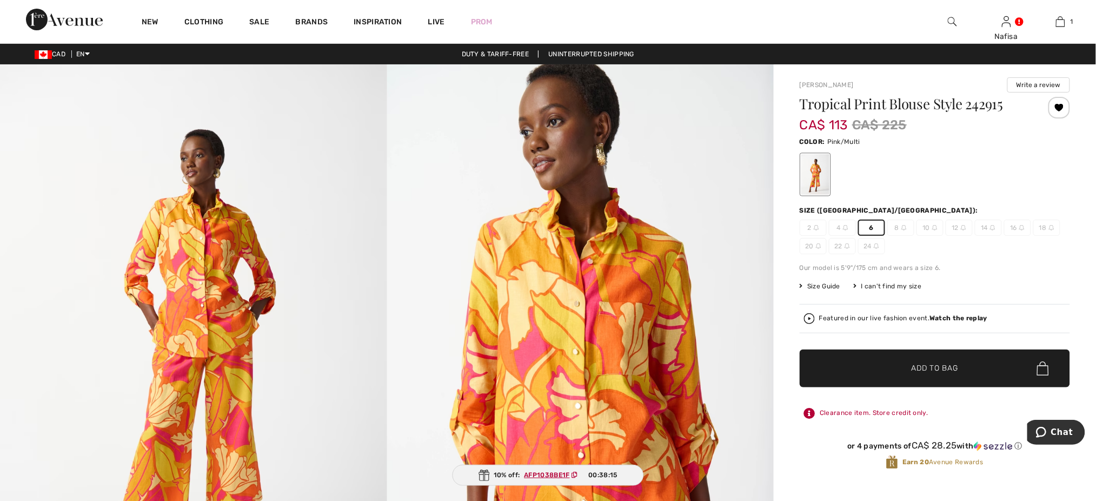
click at [886, 364] on span "✔ Added to Bag" at bounding box center [919, 368] width 66 height 11
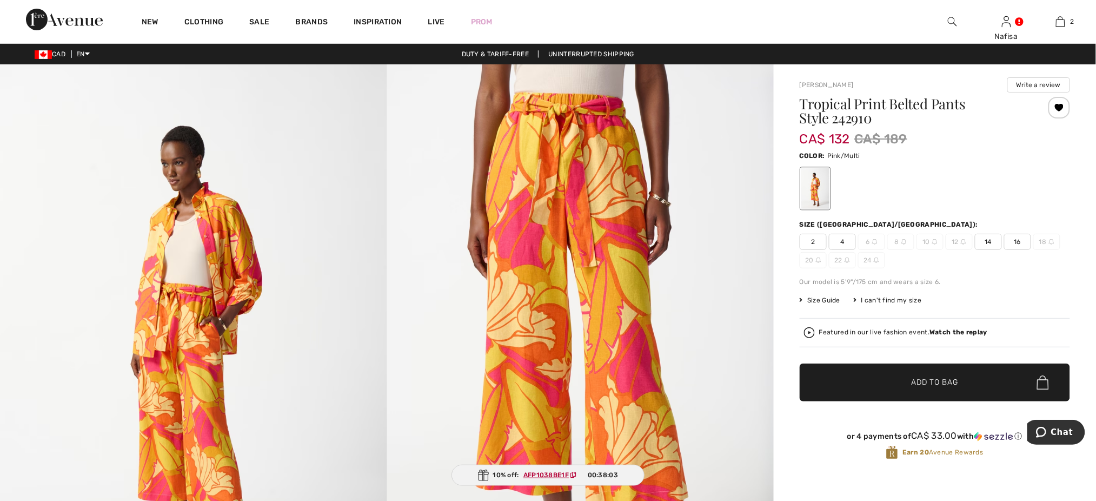
click at [992, 243] on span "14" at bounding box center [988, 242] width 27 height 16
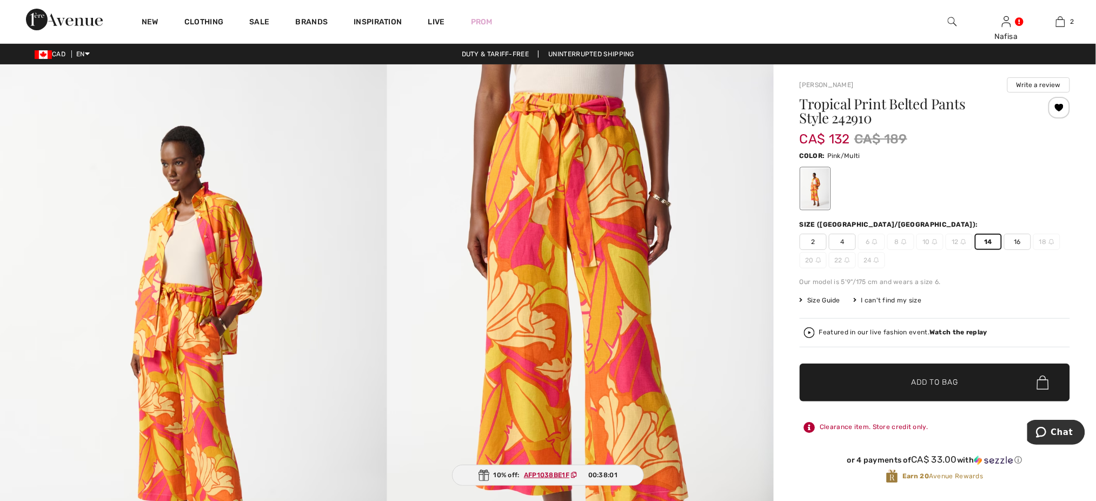
click at [953, 390] on span "✔ Added to Bag Add to Bag" at bounding box center [935, 382] width 270 height 38
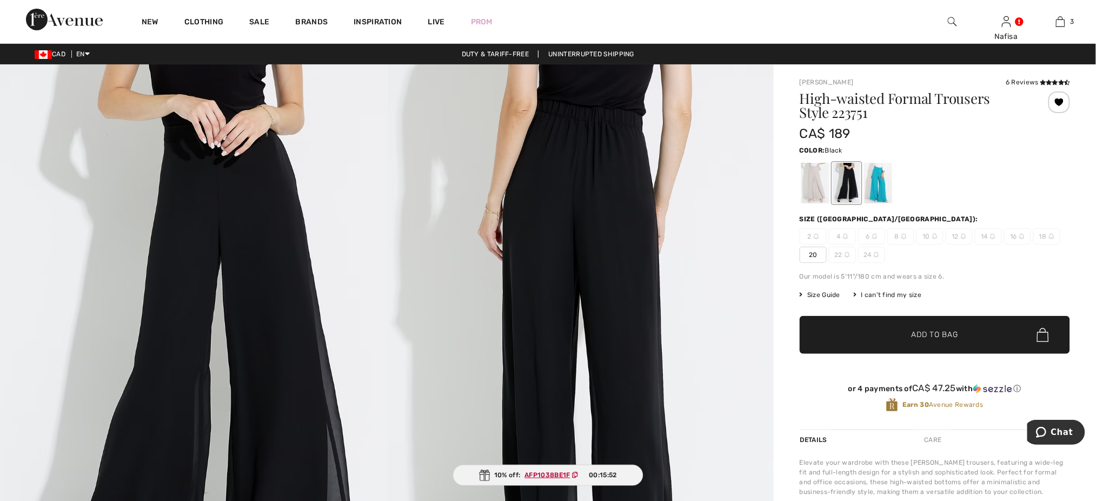
click at [853, 182] on div at bounding box center [847, 183] width 28 height 41
click at [809, 254] on span "20" at bounding box center [813, 255] width 27 height 16
click at [818, 176] on div at bounding box center [815, 183] width 28 height 41
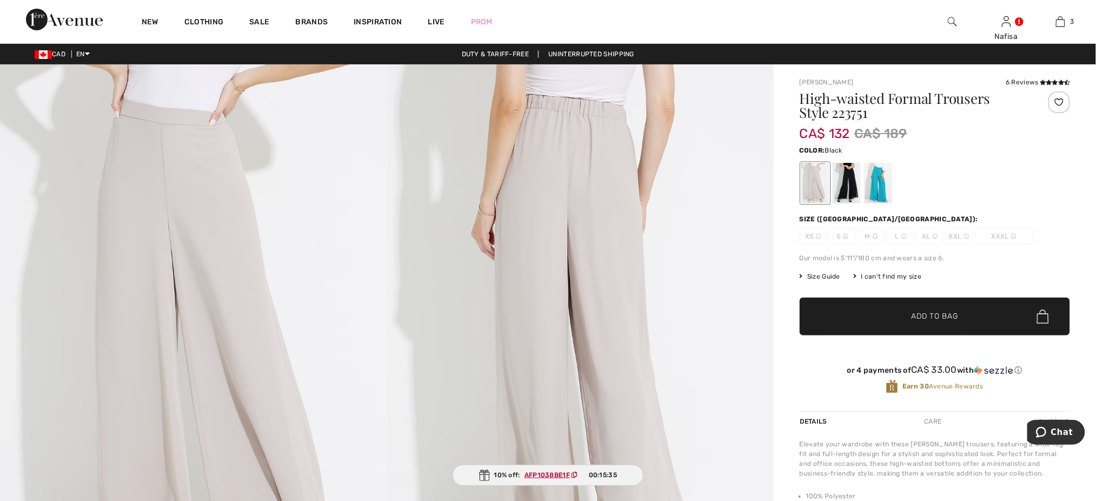
click at [853, 172] on div at bounding box center [847, 183] width 28 height 41
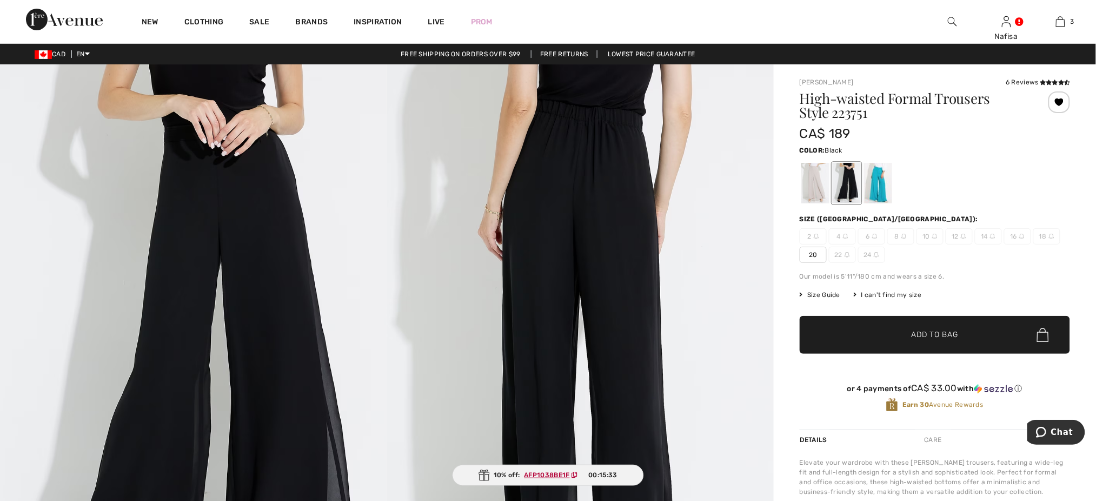
click at [814, 255] on span "20" at bounding box center [813, 255] width 27 height 16
click at [1014, 232] on span "16" at bounding box center [1017, 236] width 27 height 16
click at [880, 184] on div at bounding box center [878, 183] width 28 height 41
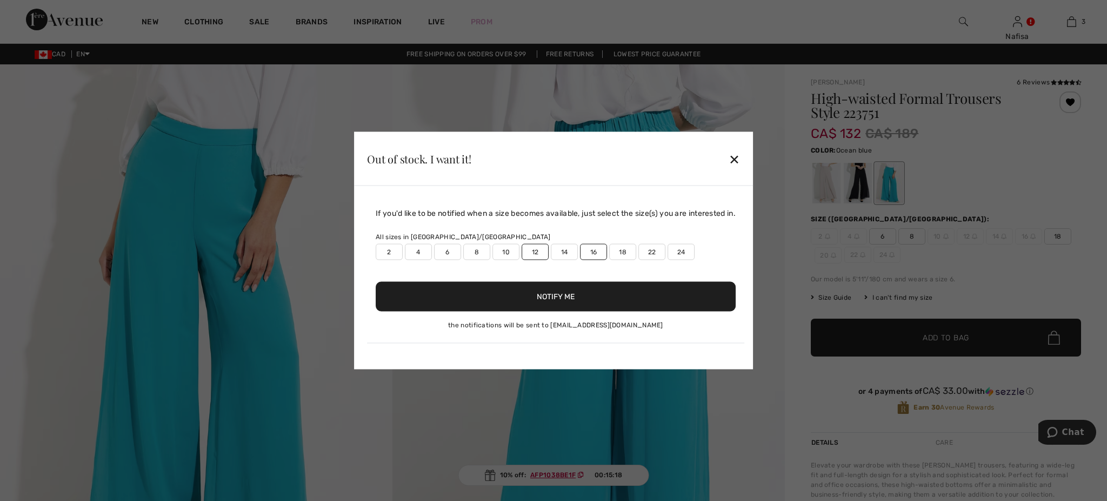
click at [737, 159] on div "✕" at bounding box center [734, 158] width 11 height 23
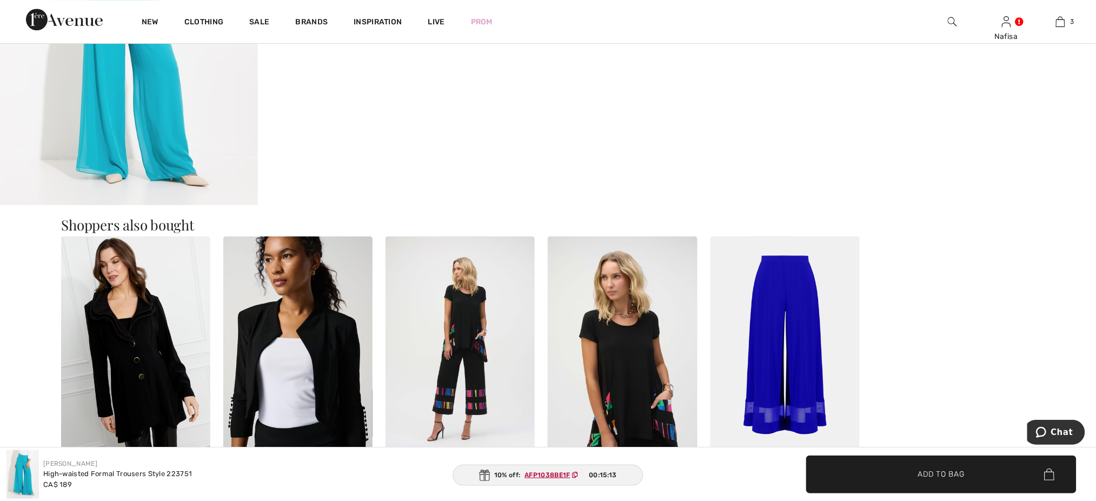
scroll to position [1211, 0]
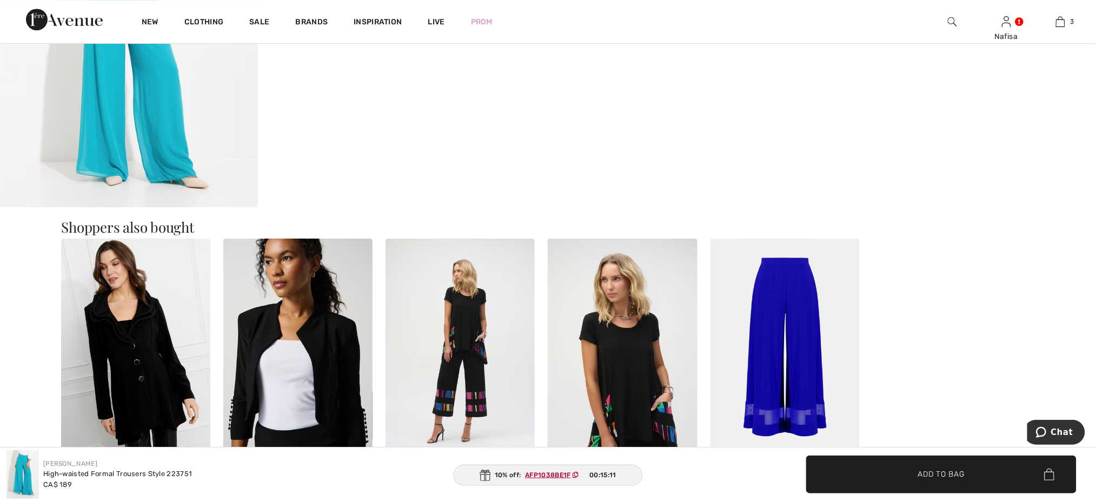
click at [782, 311] on img at bounding box center [784, 350] width 149 height 224
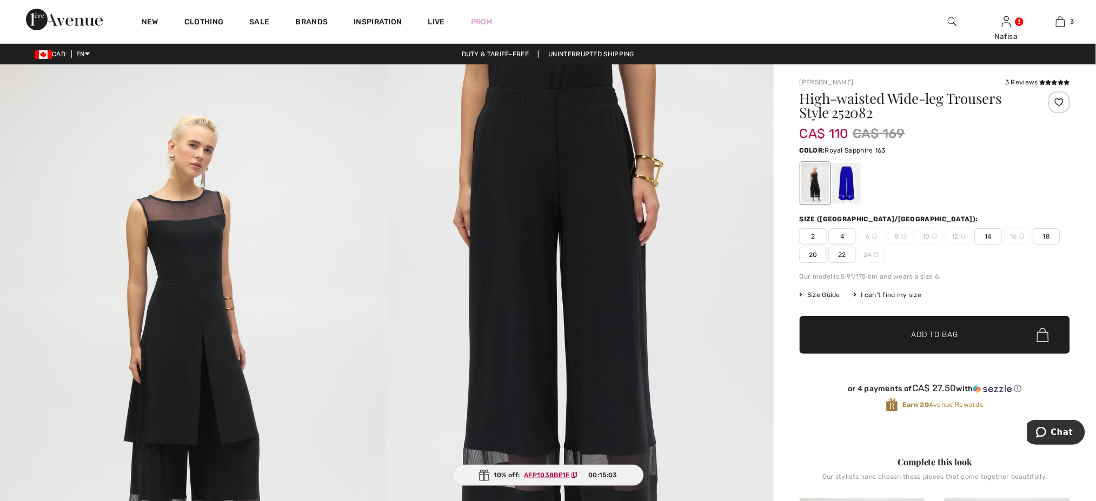
click at [844, 181] on div at bounding box center [847, 183] width 28 height 41
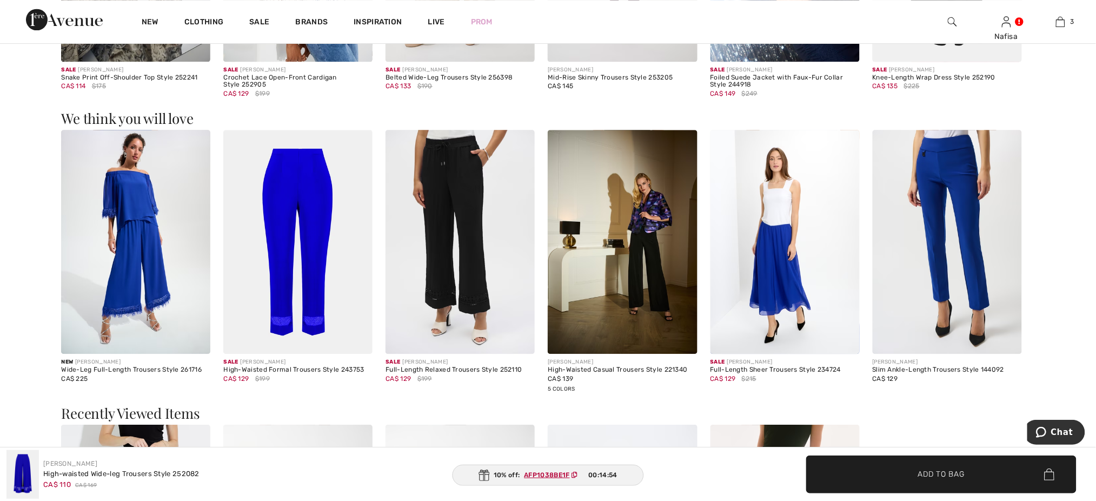
scroll to position [1009, 0]
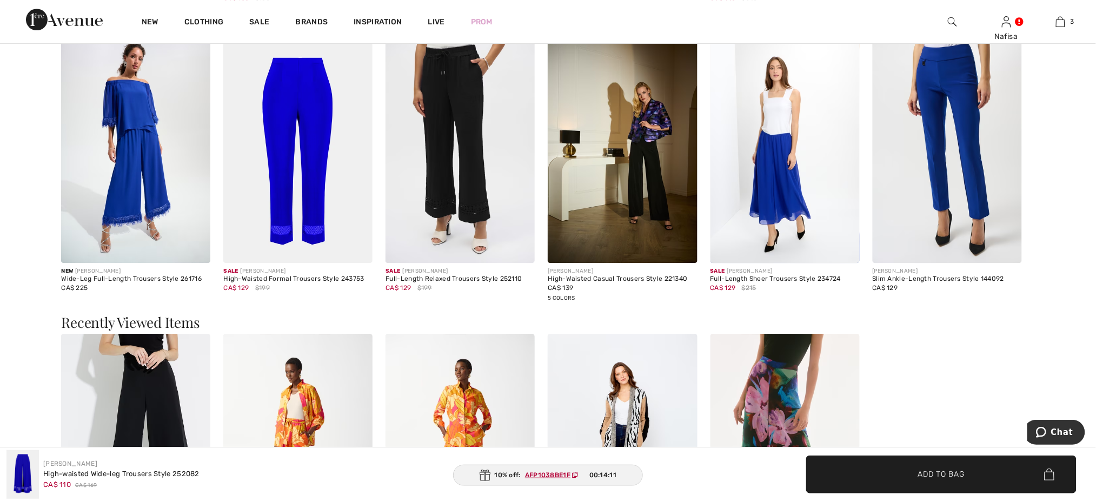
click at [770, 145] on img at bounding box center [784, 151] width 149 height 224
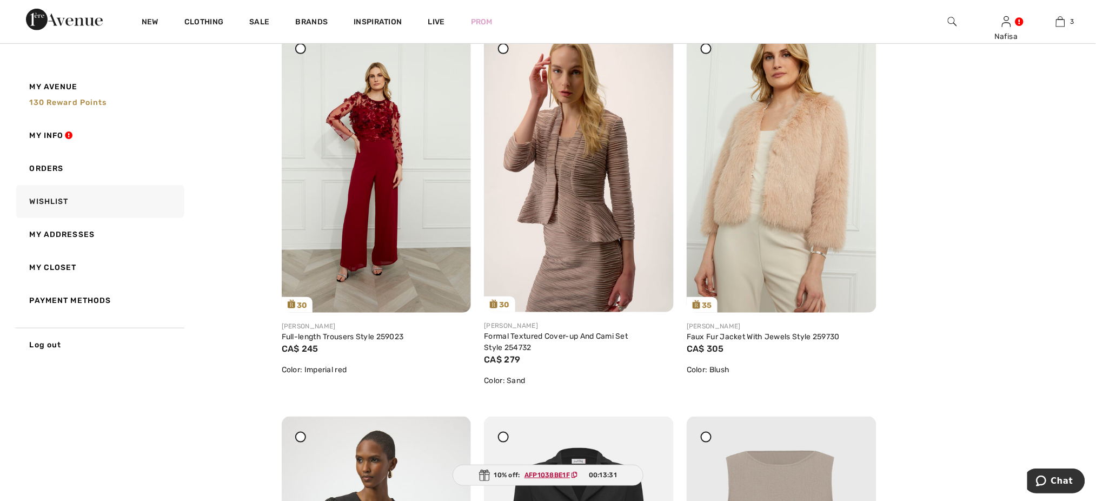
scroll to position [173, 0]
